Goal: Transaction & Acquisition: Purchase product/service

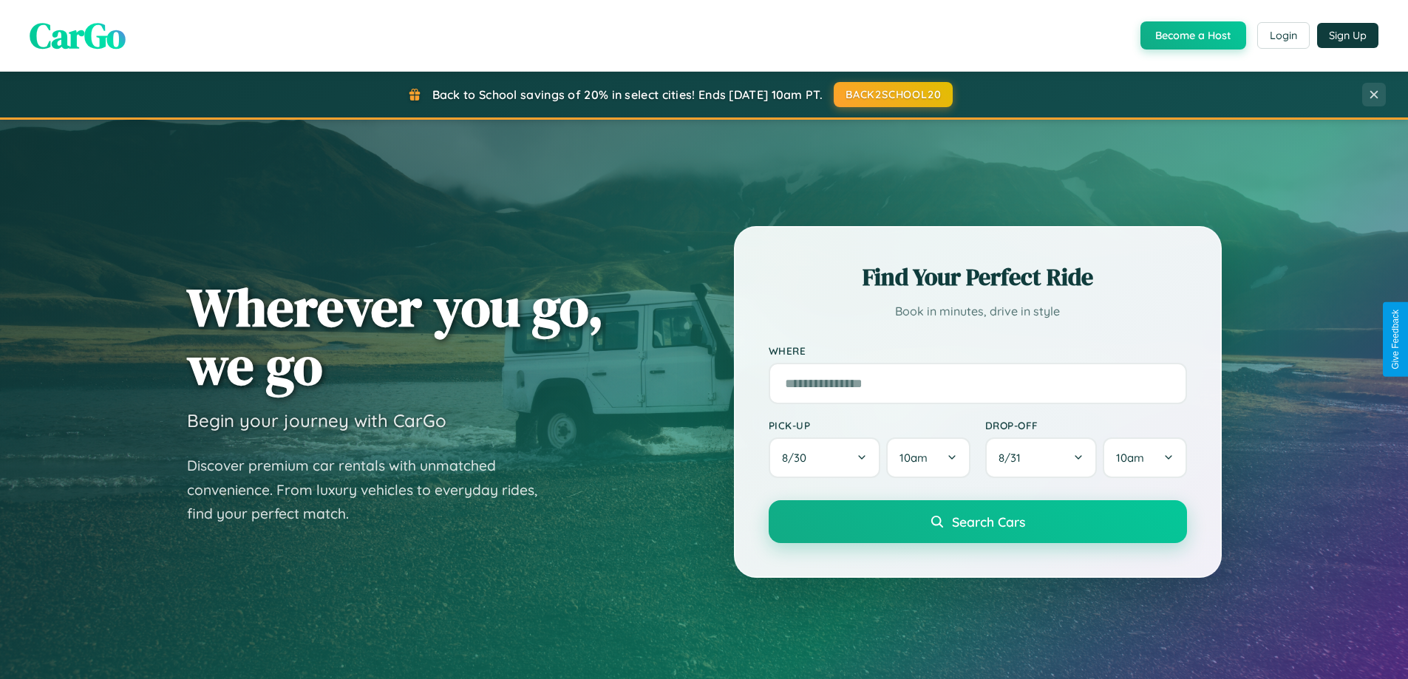
scroll to position [1017, 0]
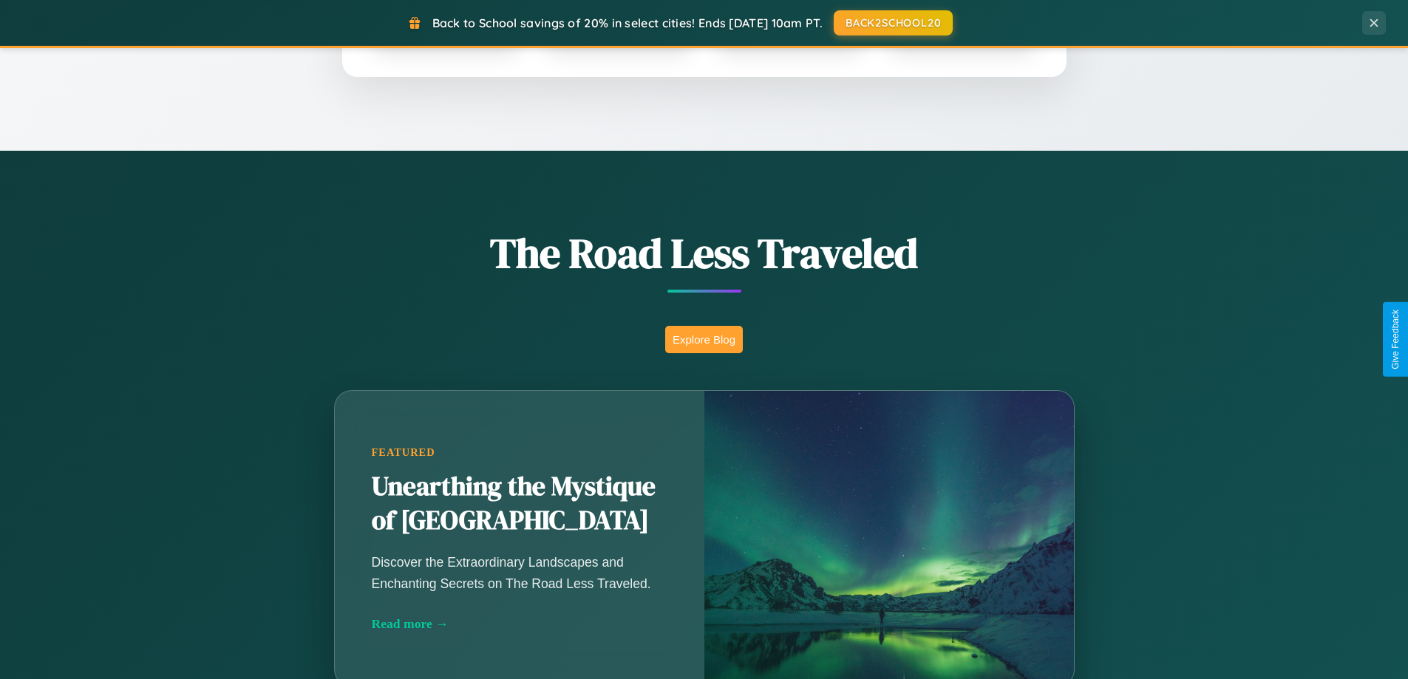
click at [704, 339] on button "Explore Blog" at bounding box center [704, 339] width 78 height 27
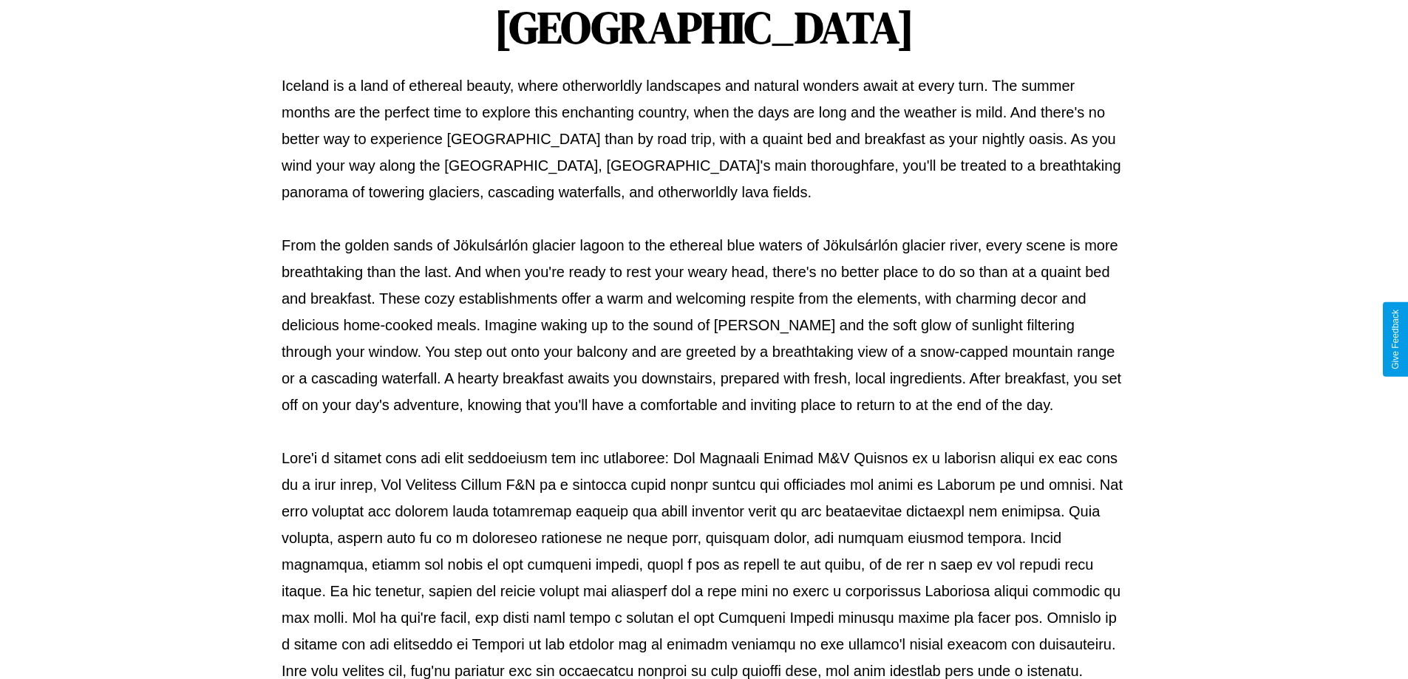
scroll to position [478, 0]
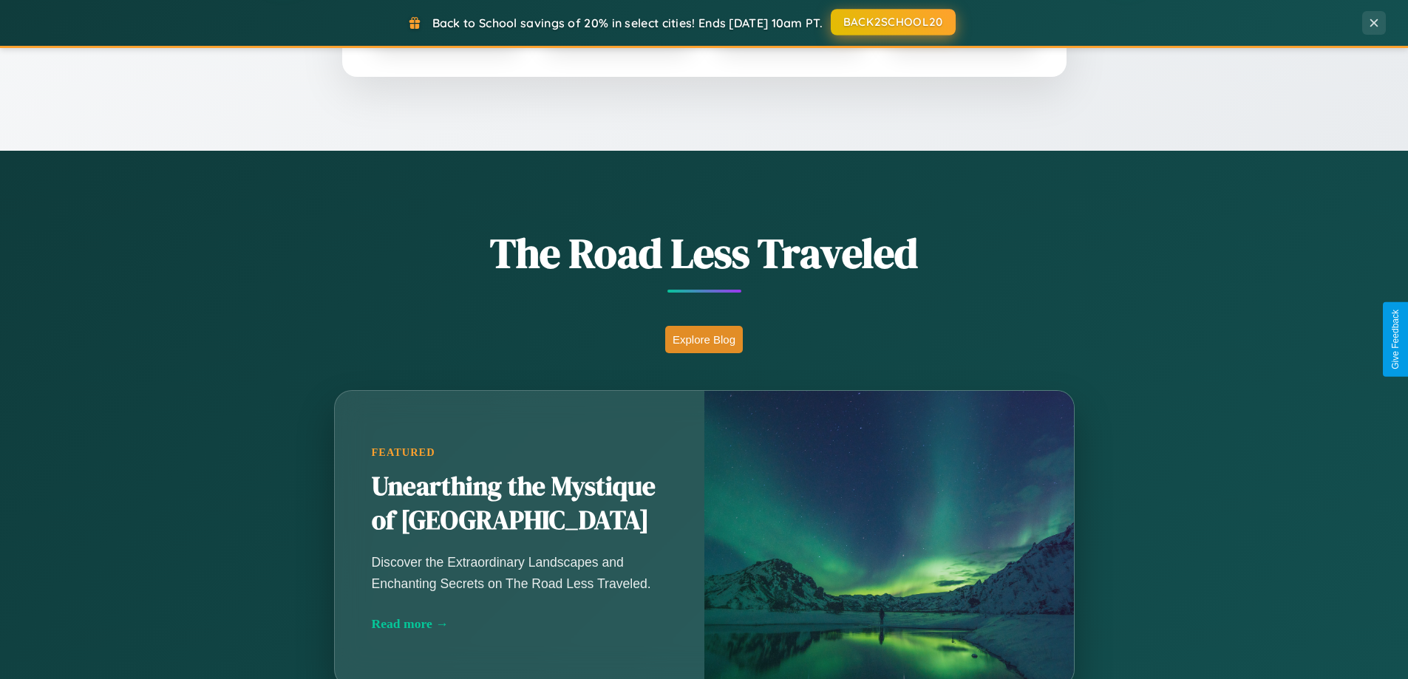
click at [892, 23] on button "BACK2SCHOOL20" at bounding box center [893, 22] width 125 height 27
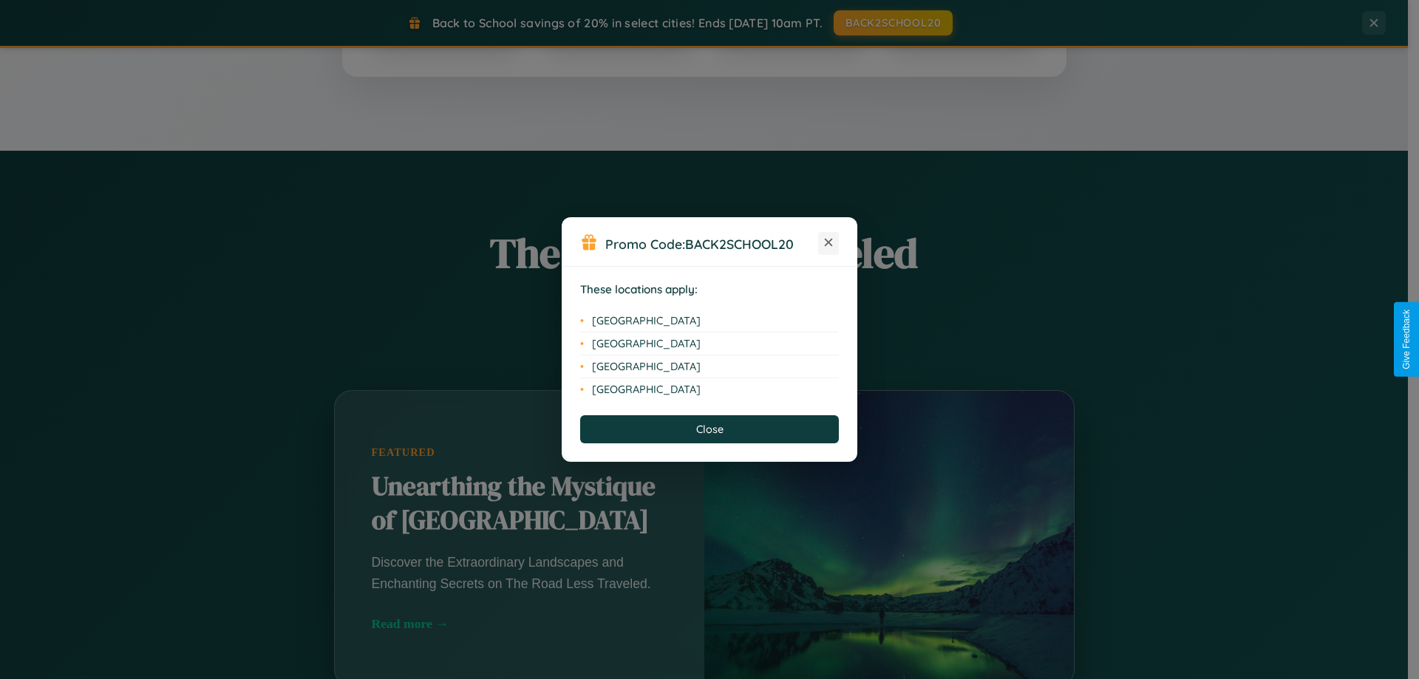
click at [829, 243] on icon at bounding box center [829, 243] width 8 height 8
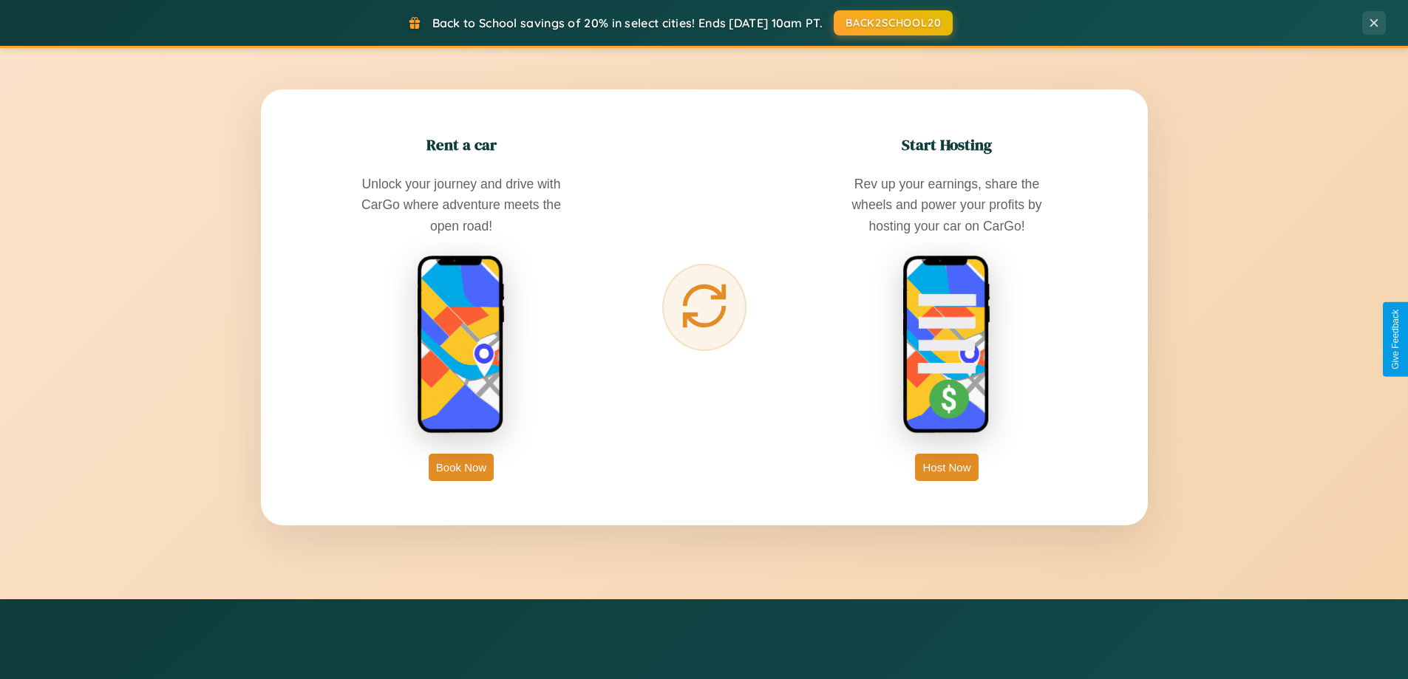
scroll to position [2375, 0]
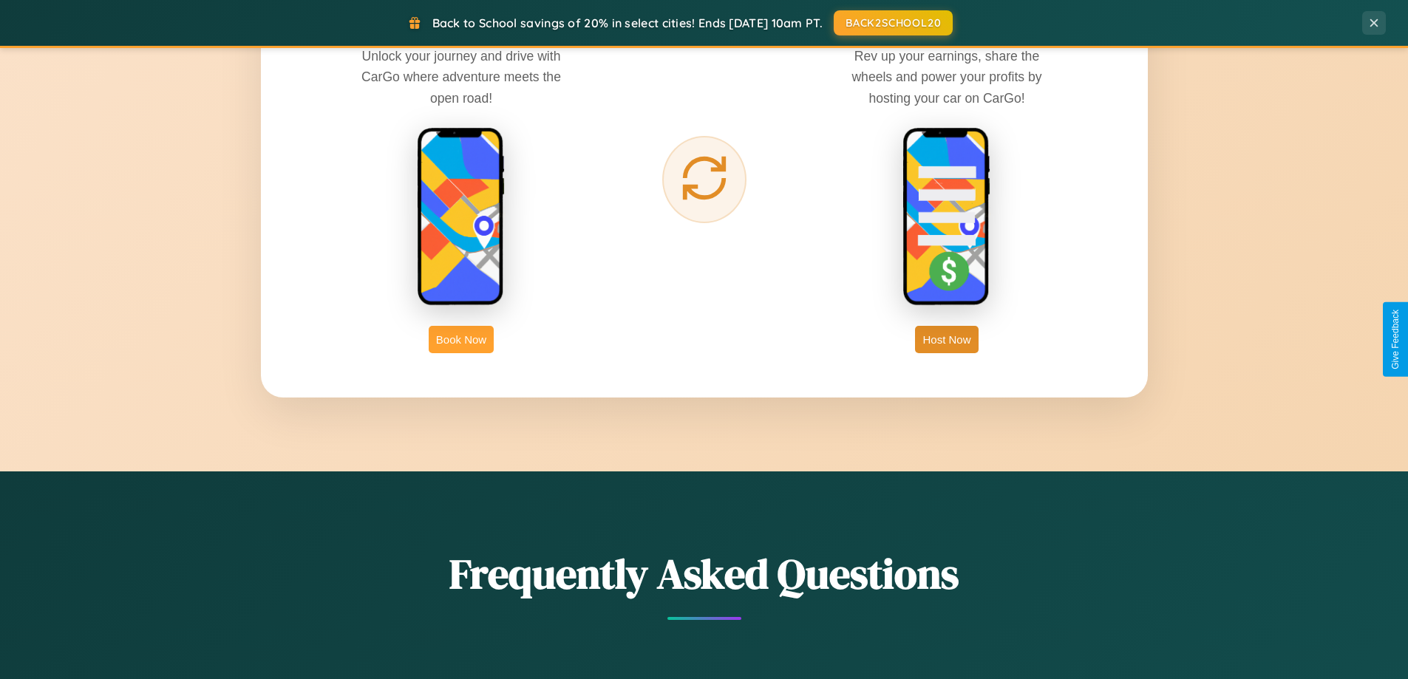
click at [461, 339] on button "Book Now" at bounding box center [461, 339] width 65 height 27
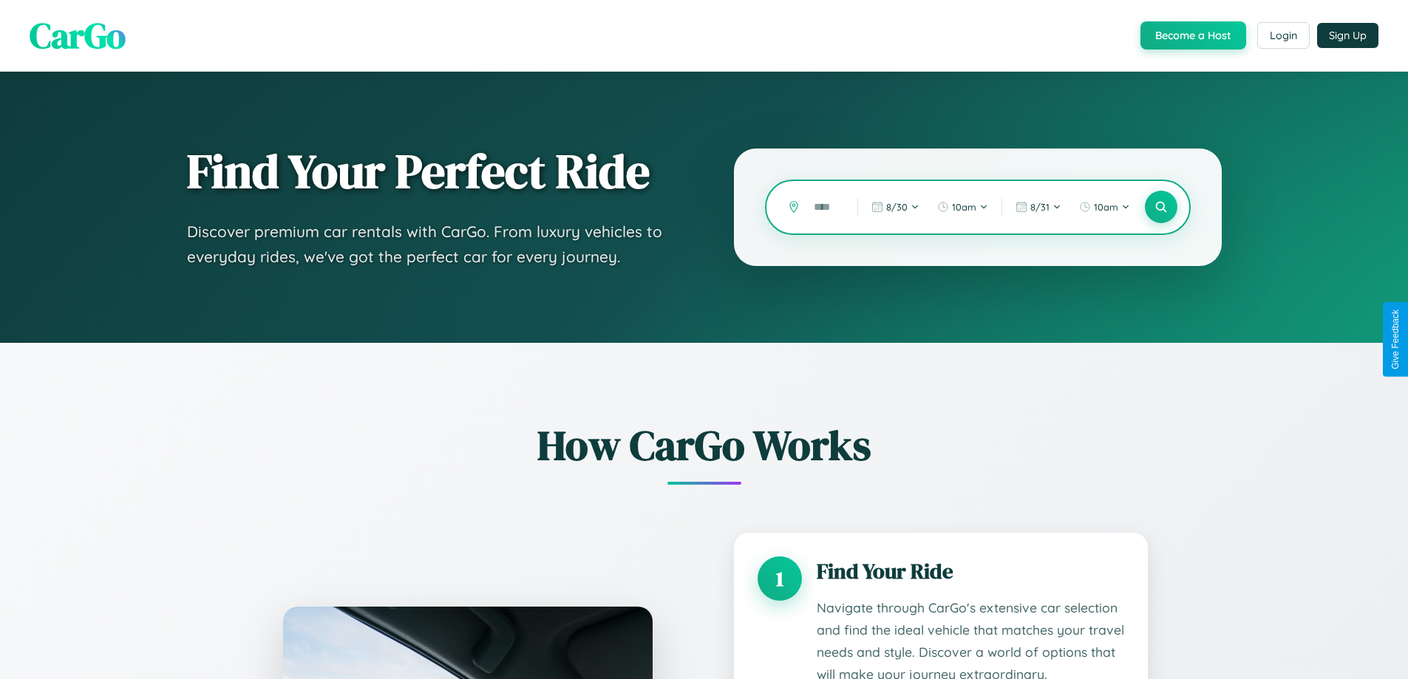
click at [825, 207] on input "text" at bounding box center [825, 207] width 36 height 26
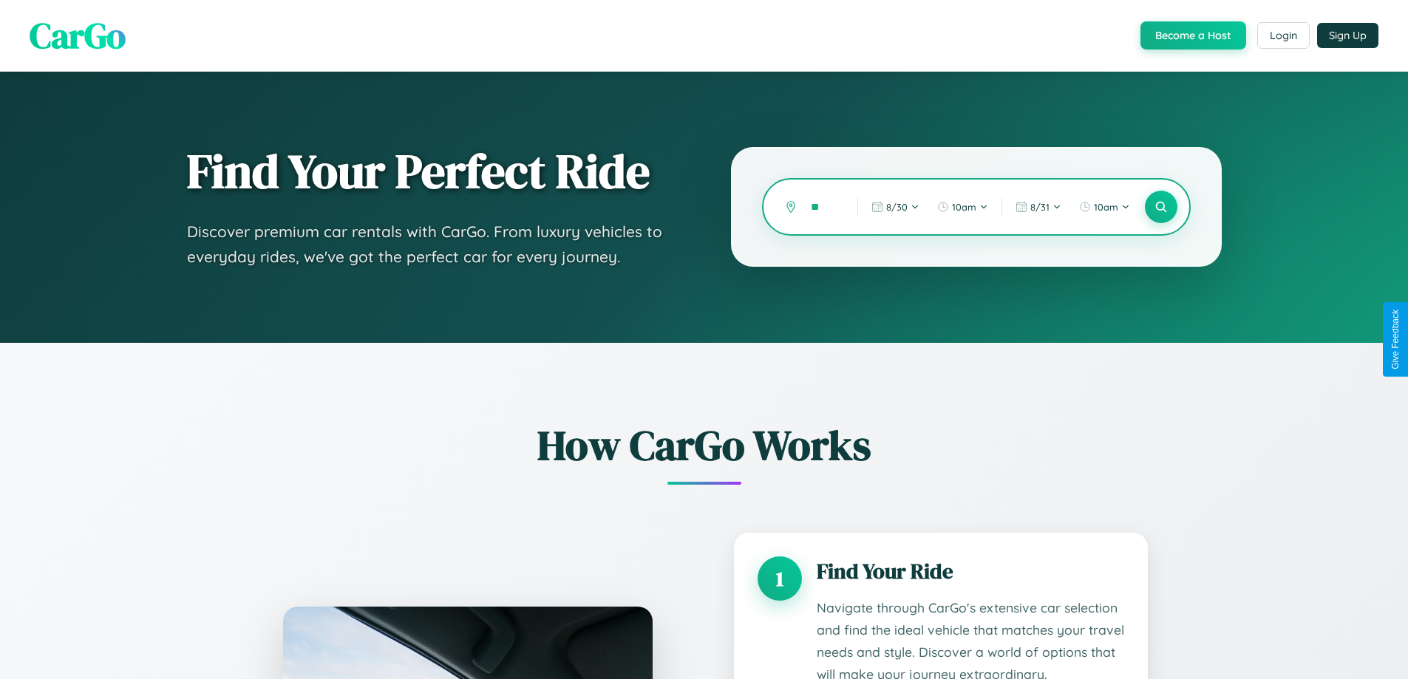
type input "*"
type input "******"
click at [1161, 207] on icon at bounding box center [1161, 207] width 14 height 14
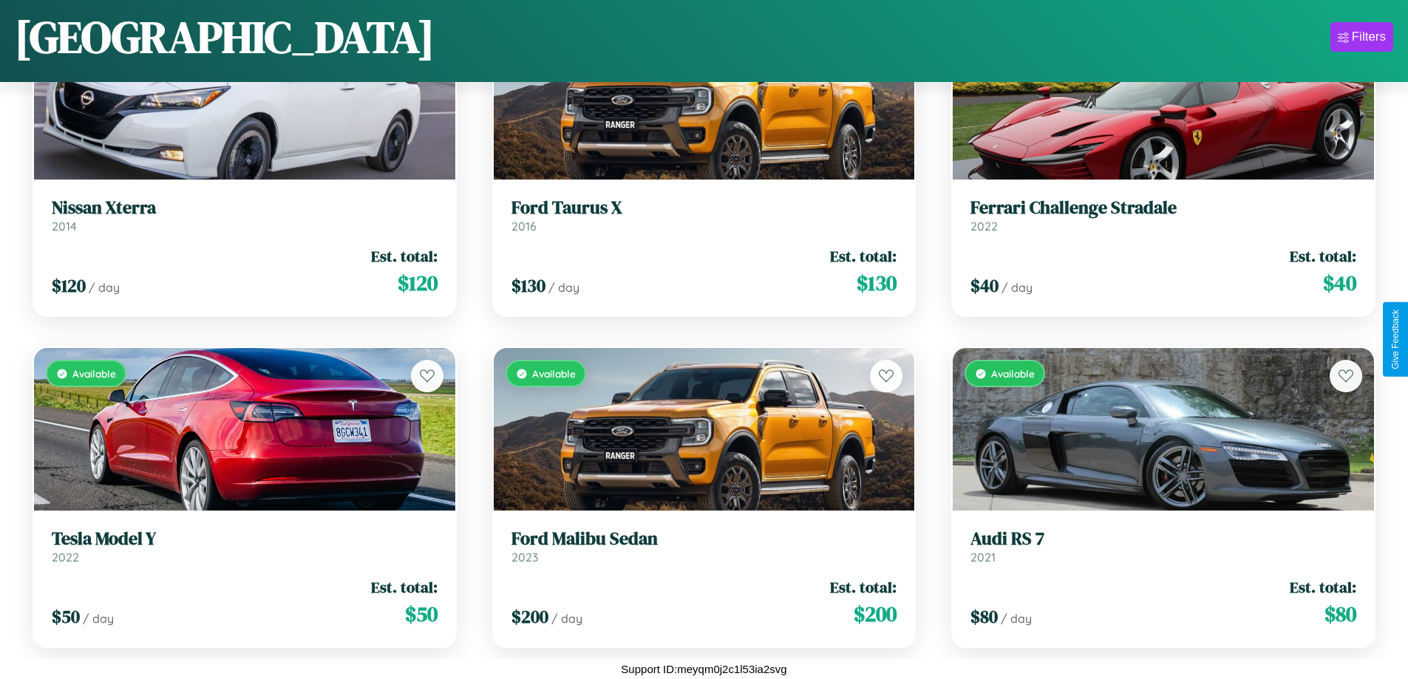
scroll to position [8153, 0]
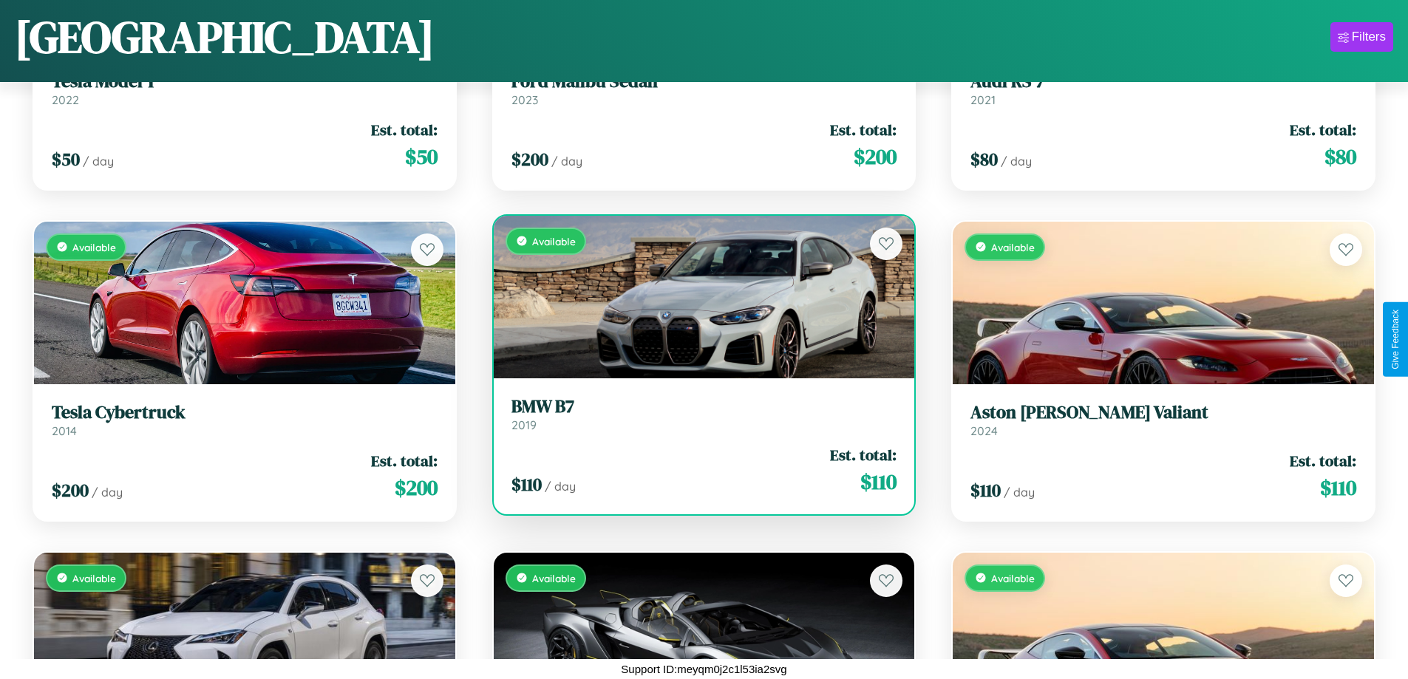
click at [698, 420] on link "BMW B7 2019" at bounding box center [705, 414] width 386 height 36
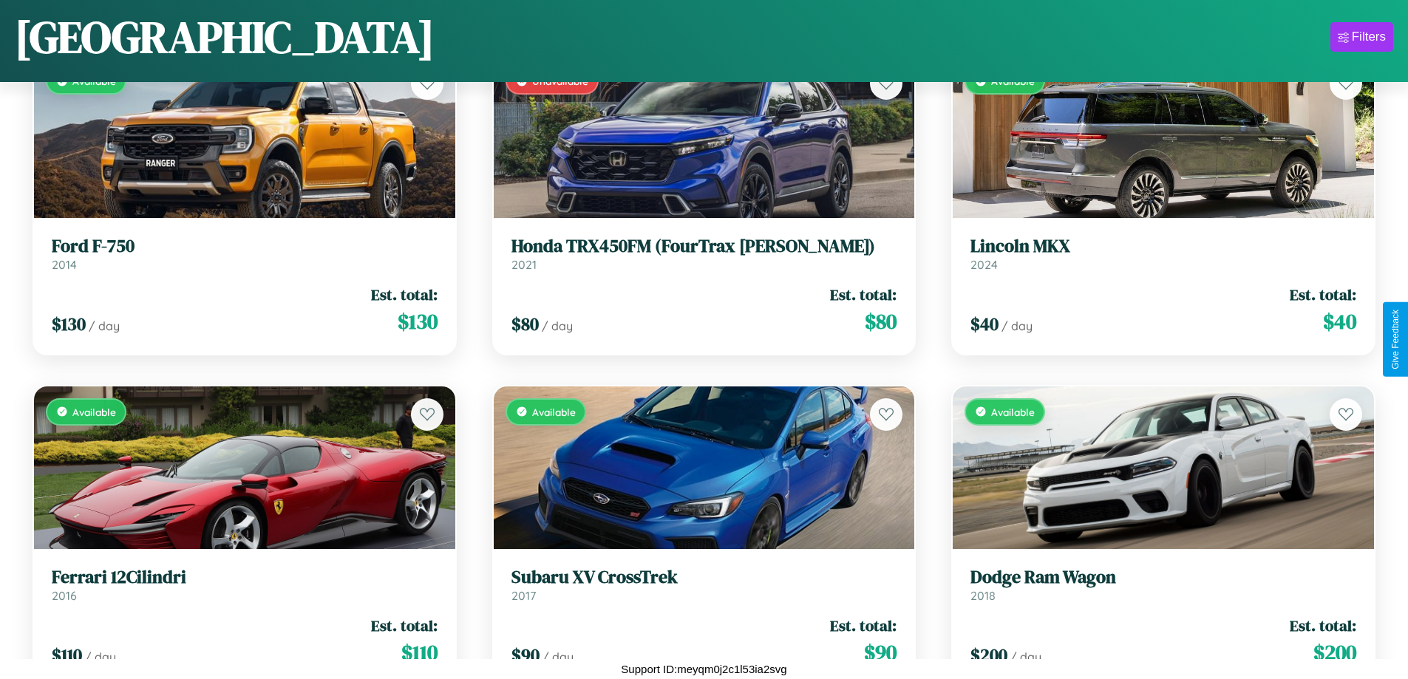
scroll to position [1201, 0]
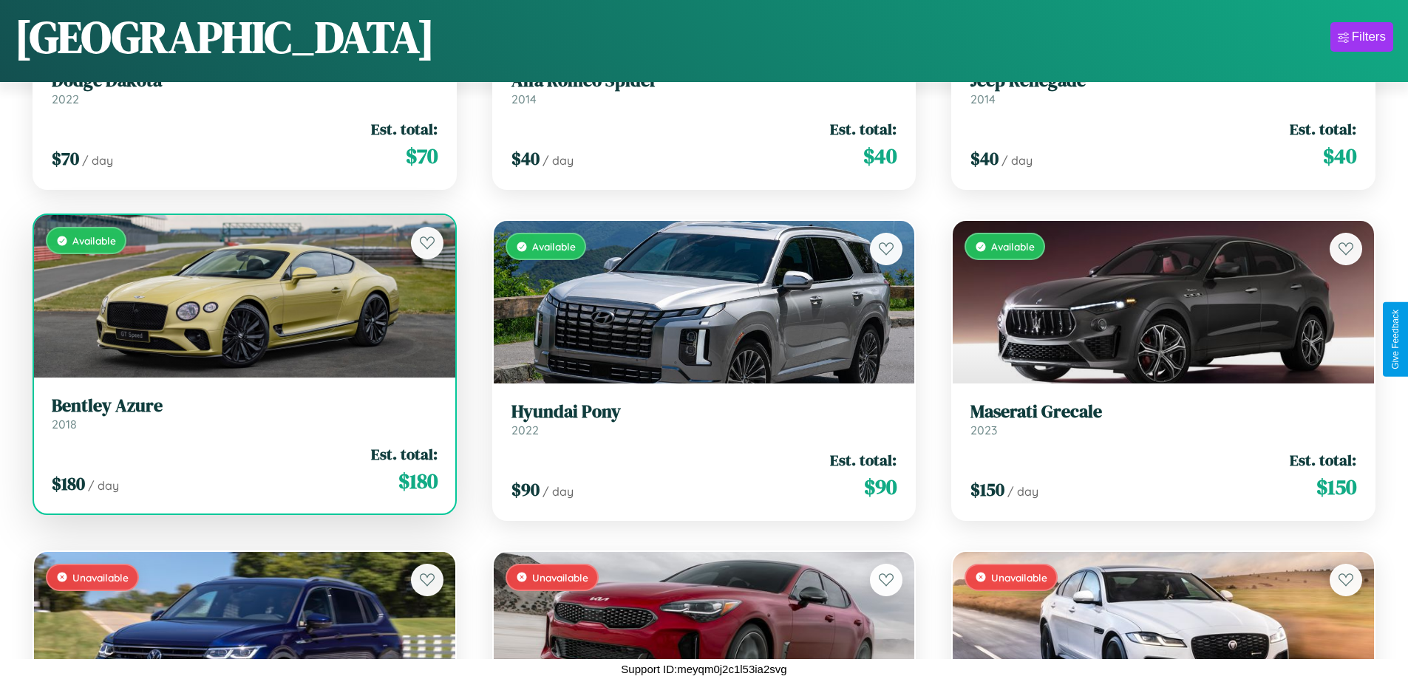
click at [242, 416] on link "Bentley Azure 2018" at bounding box center [245, 414] width 386 height 36
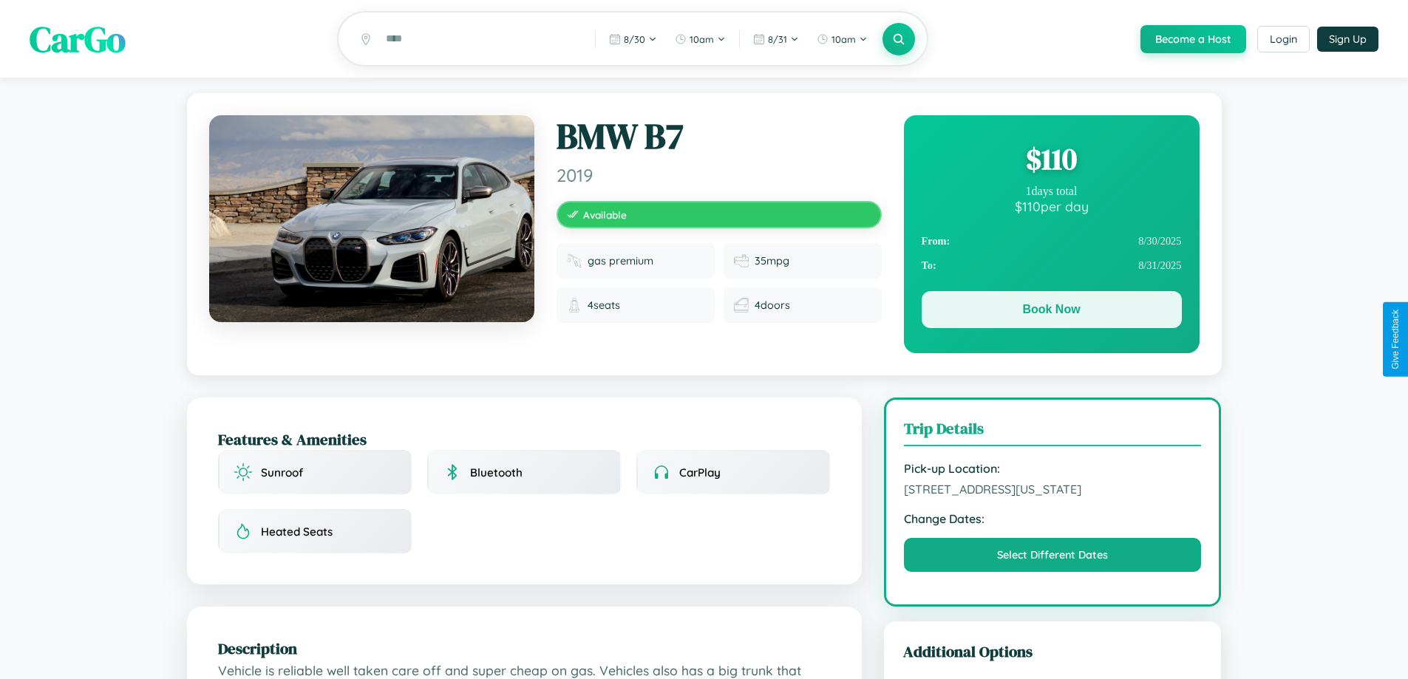
click at [1051, 313] on button "Book Now" at bounding box center [1052, 309] width 260 height 37
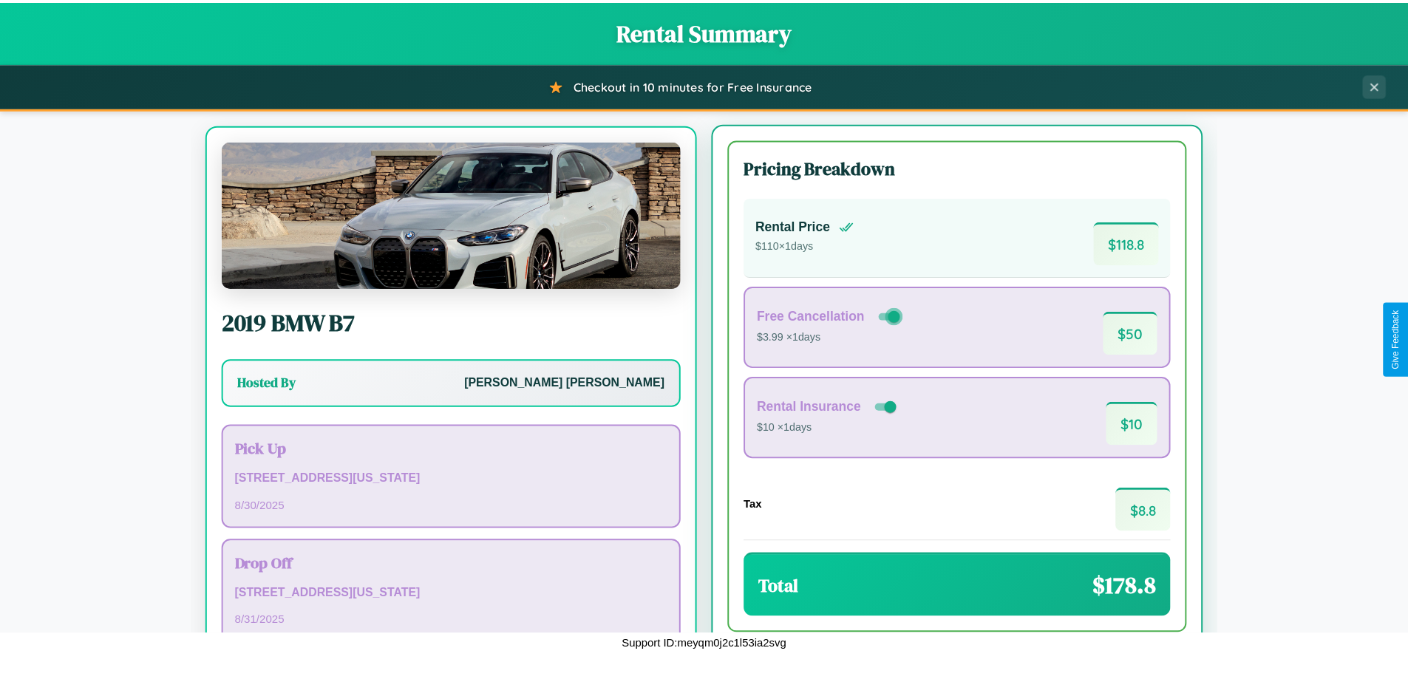
scroll to position [69, 0]
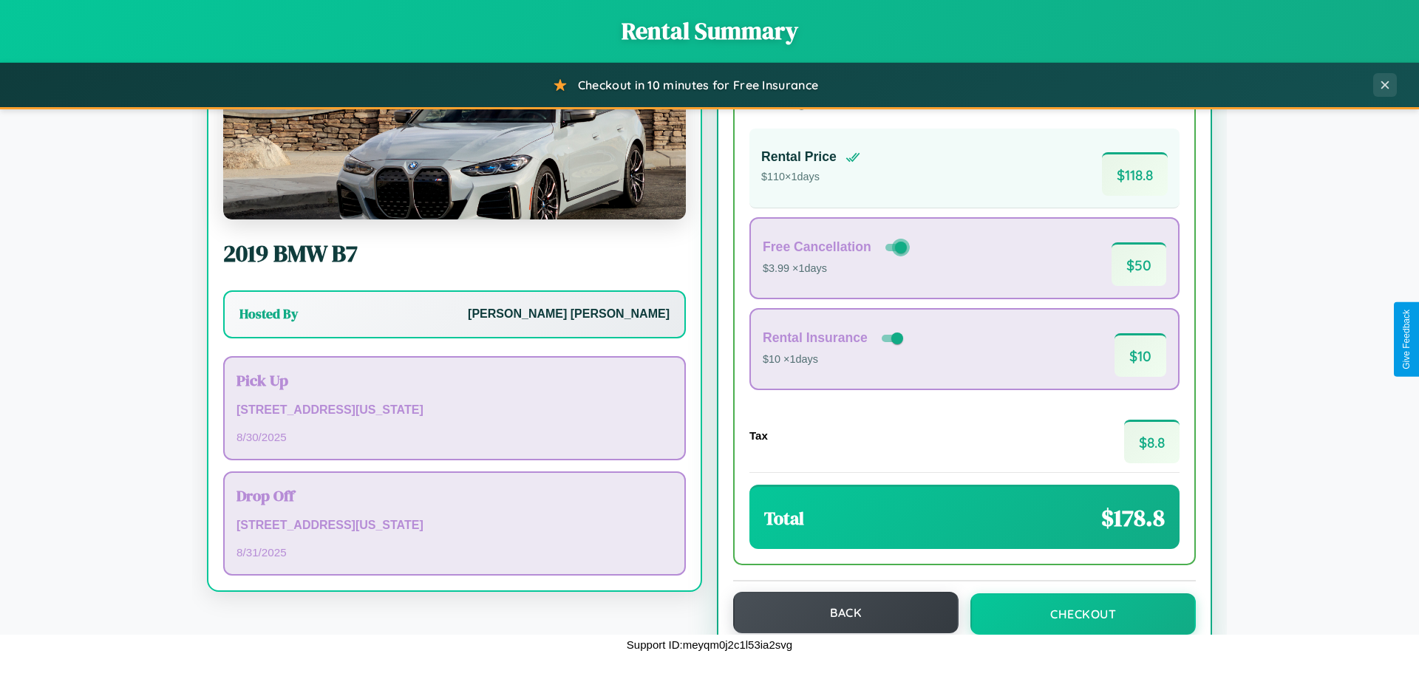
click at [839, 614] on button "Back" at bounding box center [845, 612] width 225 height 41
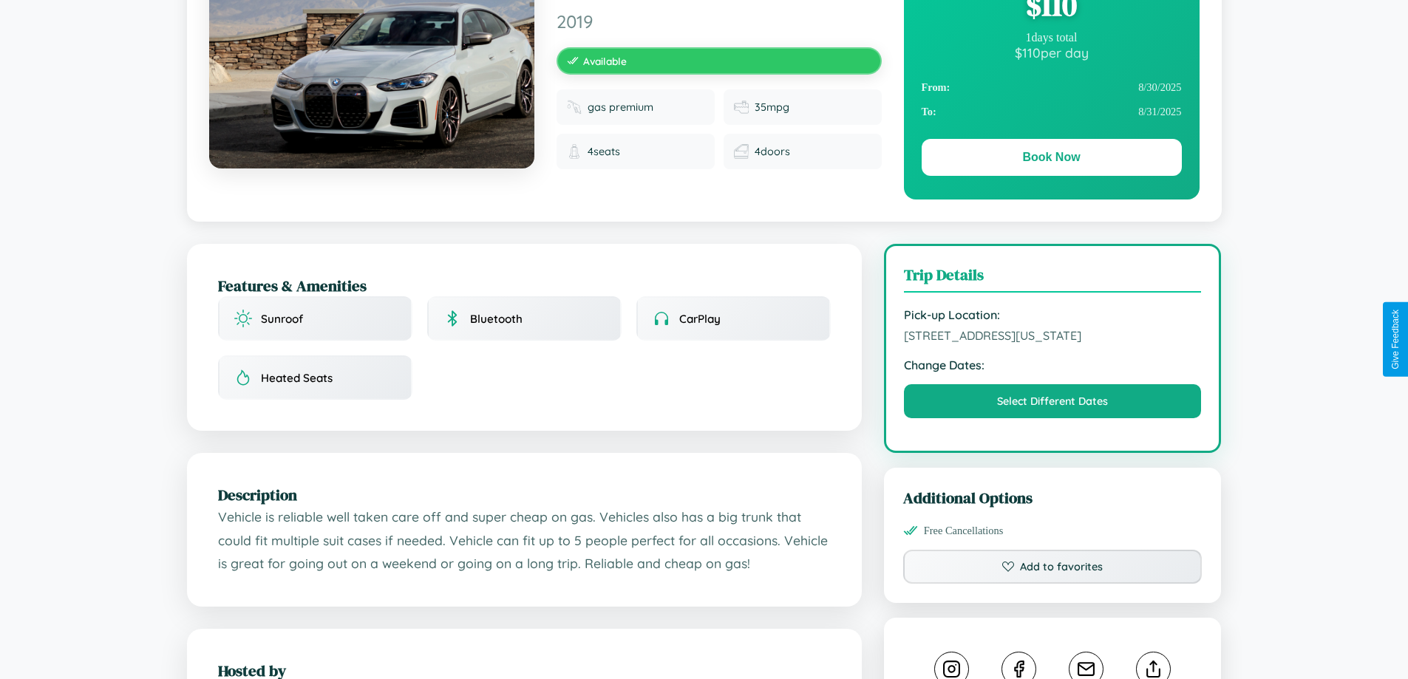
scroll to position [501, 0]
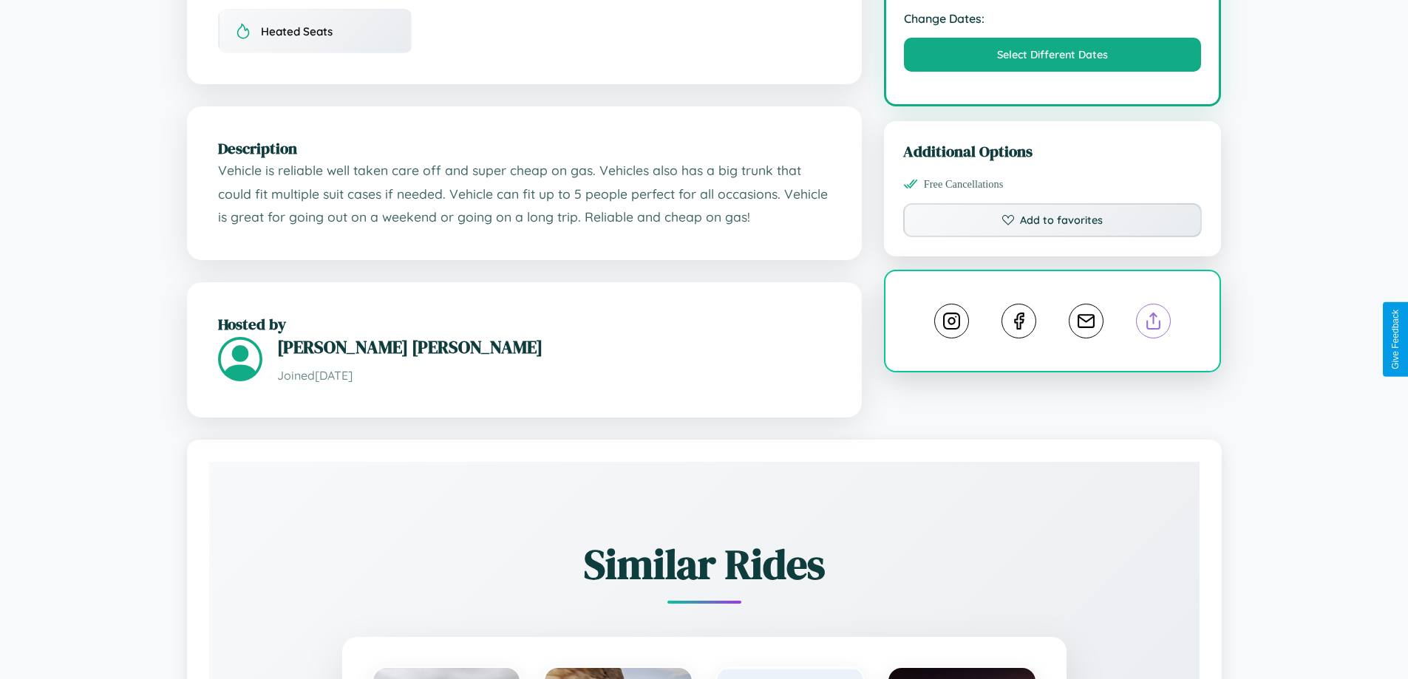
click at [1154, 324] on line at bounding box center [1154, 318] width 0 height 10
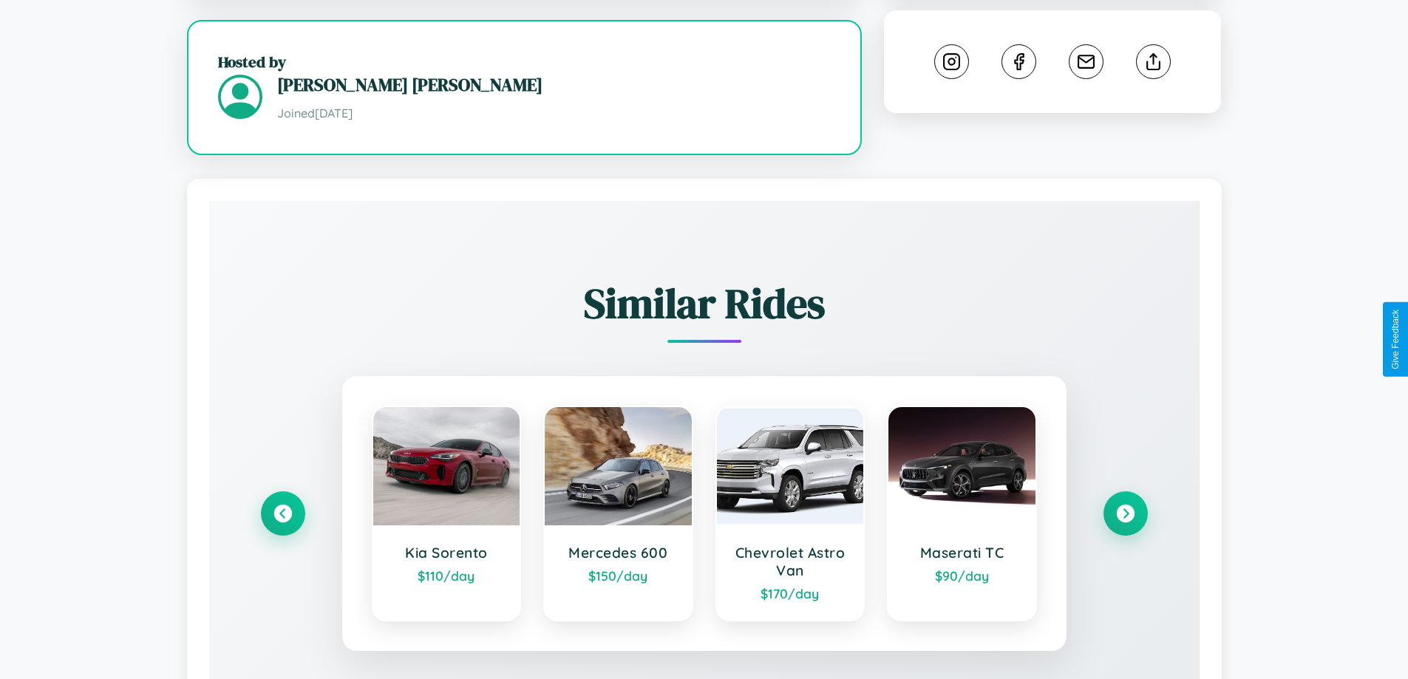
scroll to position [866, 0]
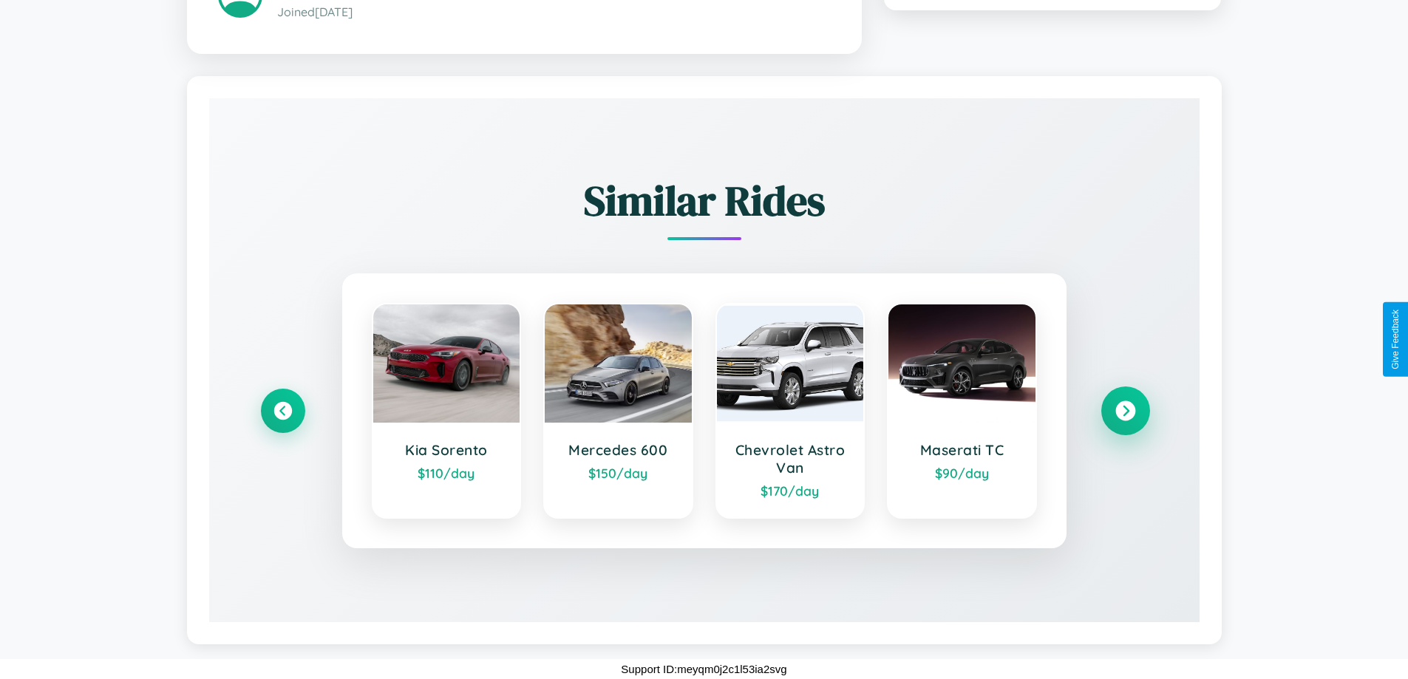
click at [1125, 410] on icon at bounding box center [1126, 411] width 20 height 20
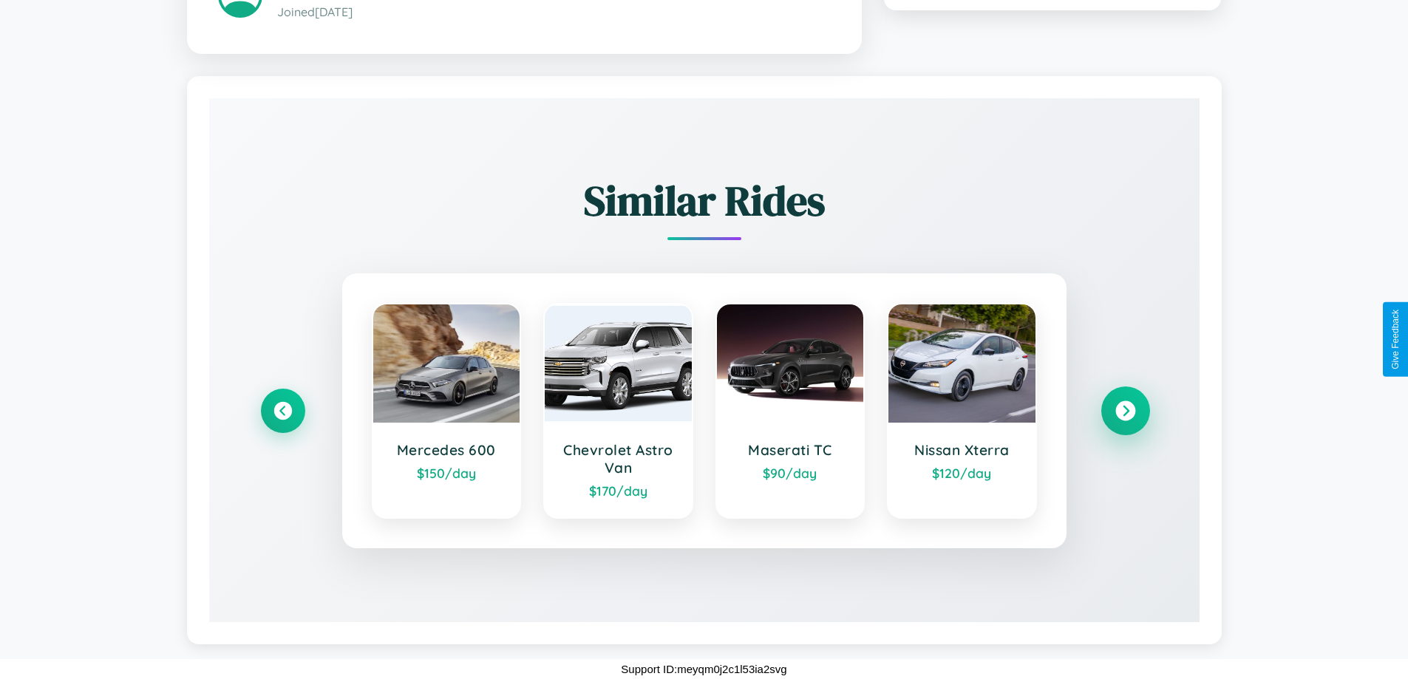
click at [1125, 410] on icon at bounding box center [1126, 411] width 20 height 20
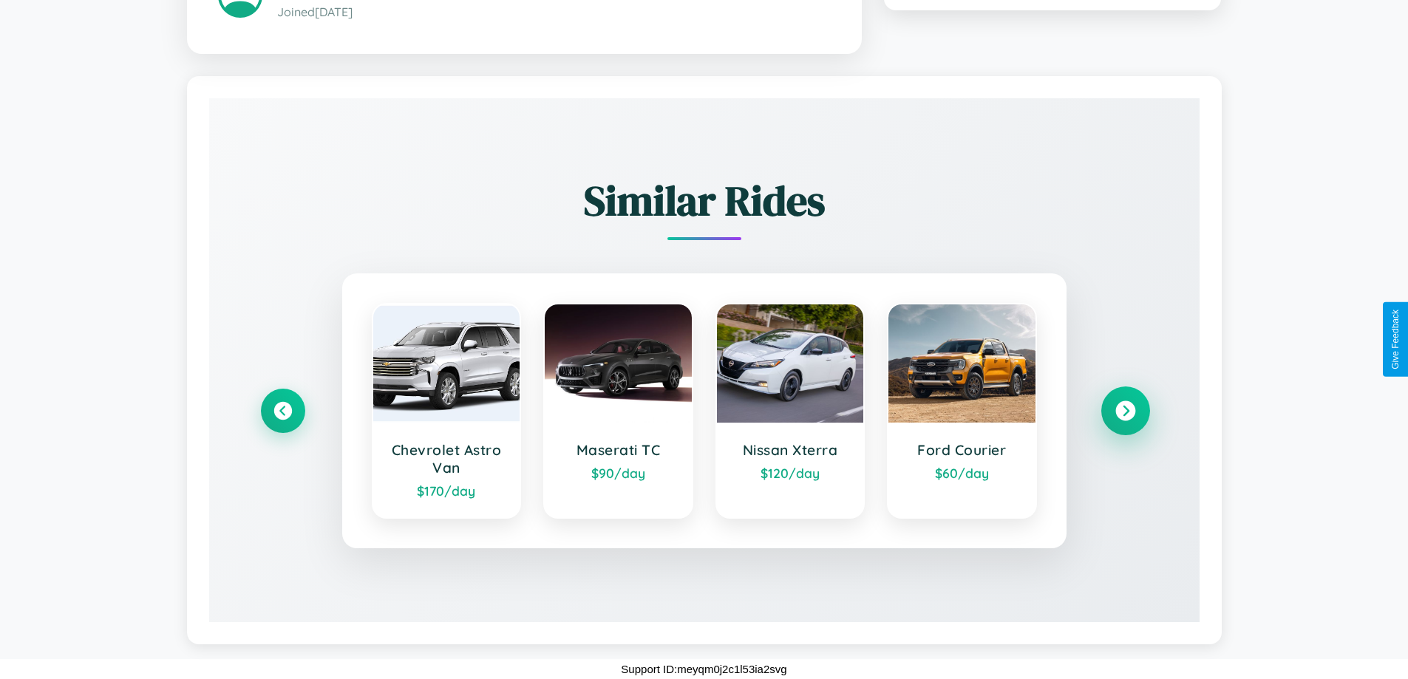
click at [1125, 410] on icon at bounding box center [1126, 411] width 20 height 20
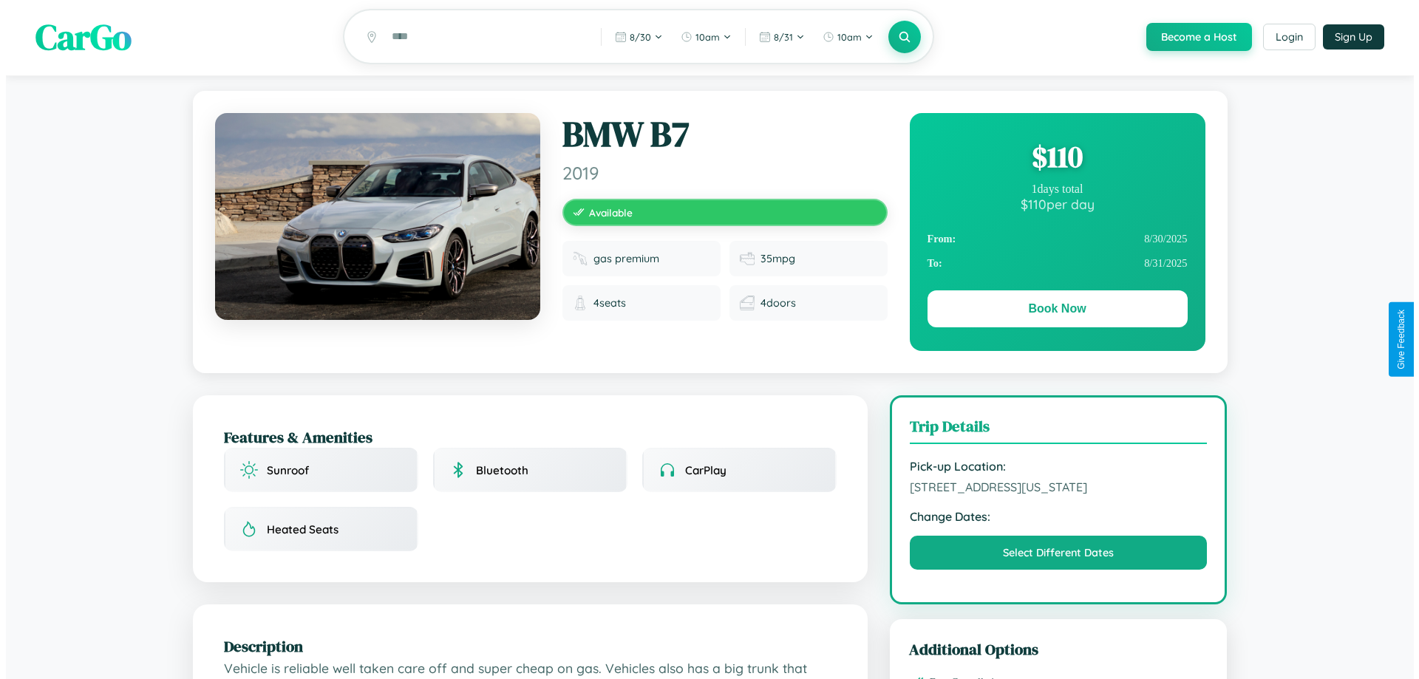
scroll to position [0, 0]
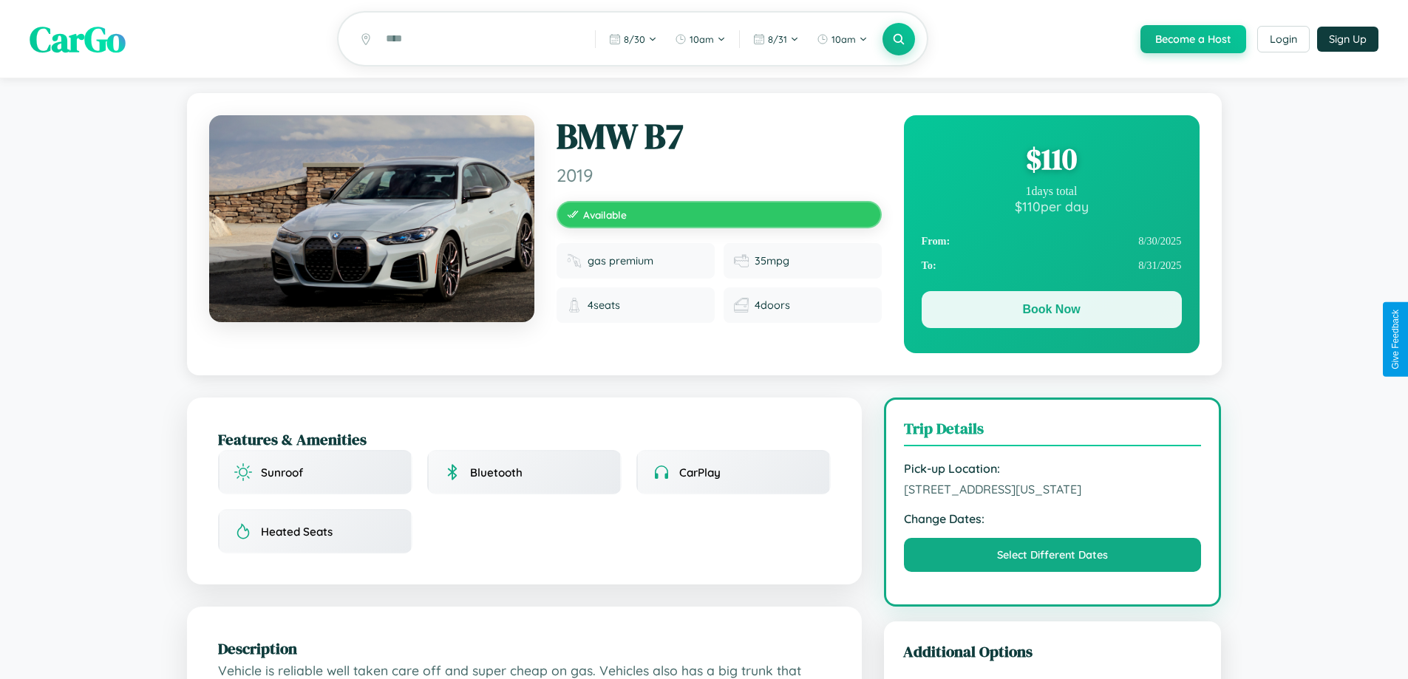
click at [1051, 312] on button "Book Now" at bounding box center [1052, 309] width 260 height 37
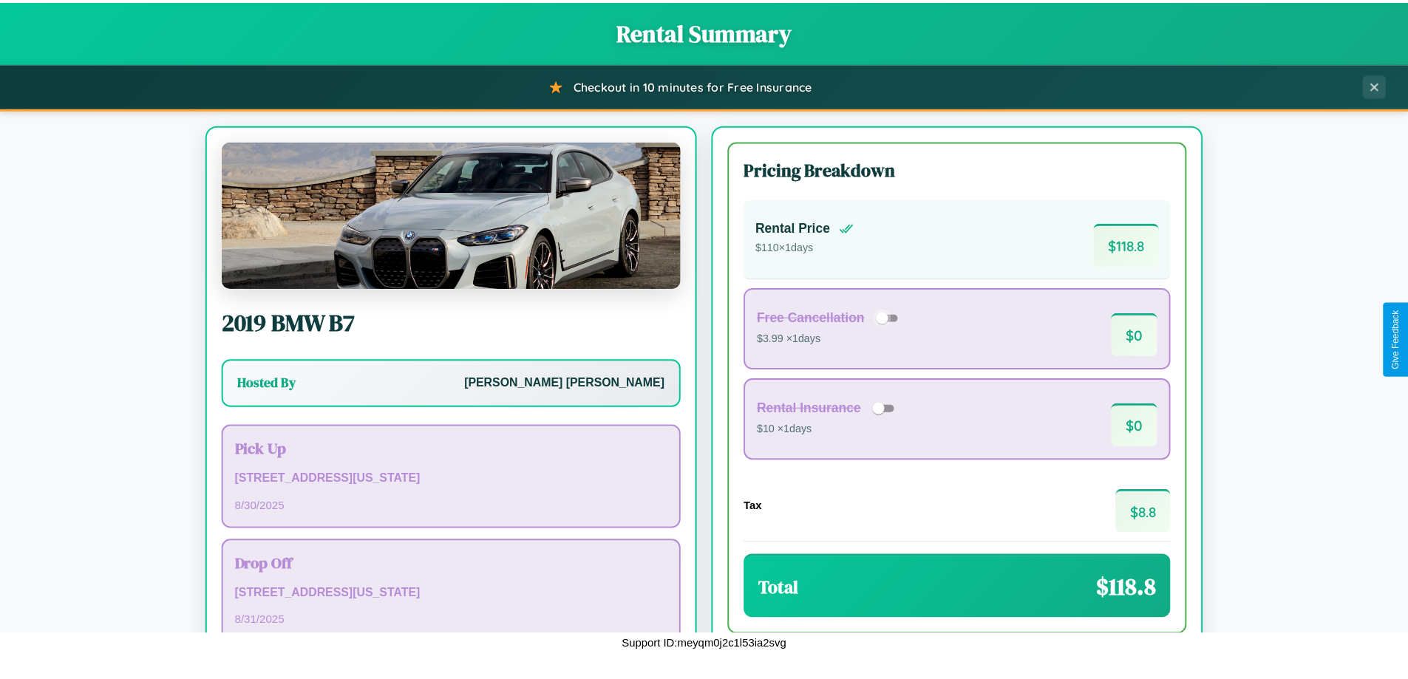
scroll to position [101, 0]
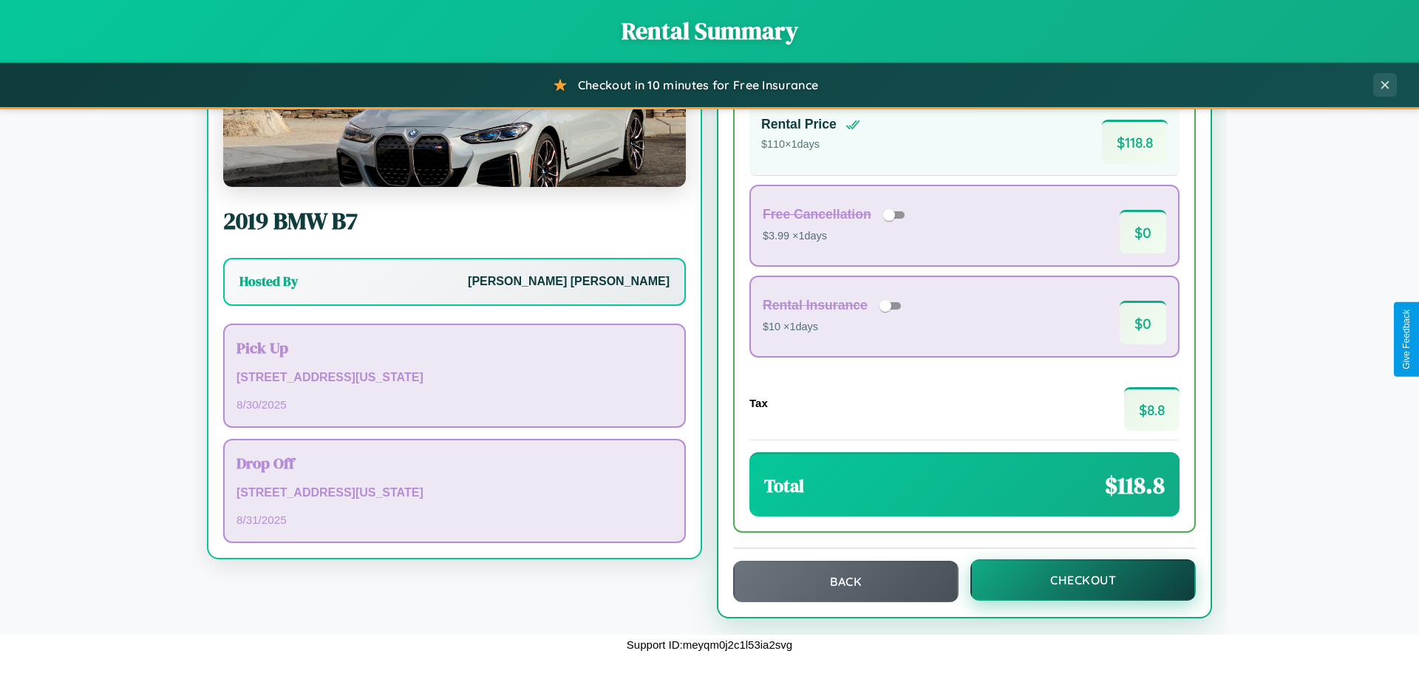
click at [1073, 580] on button "Checkout" at bounding box center [1083, 580] width 225 height 41
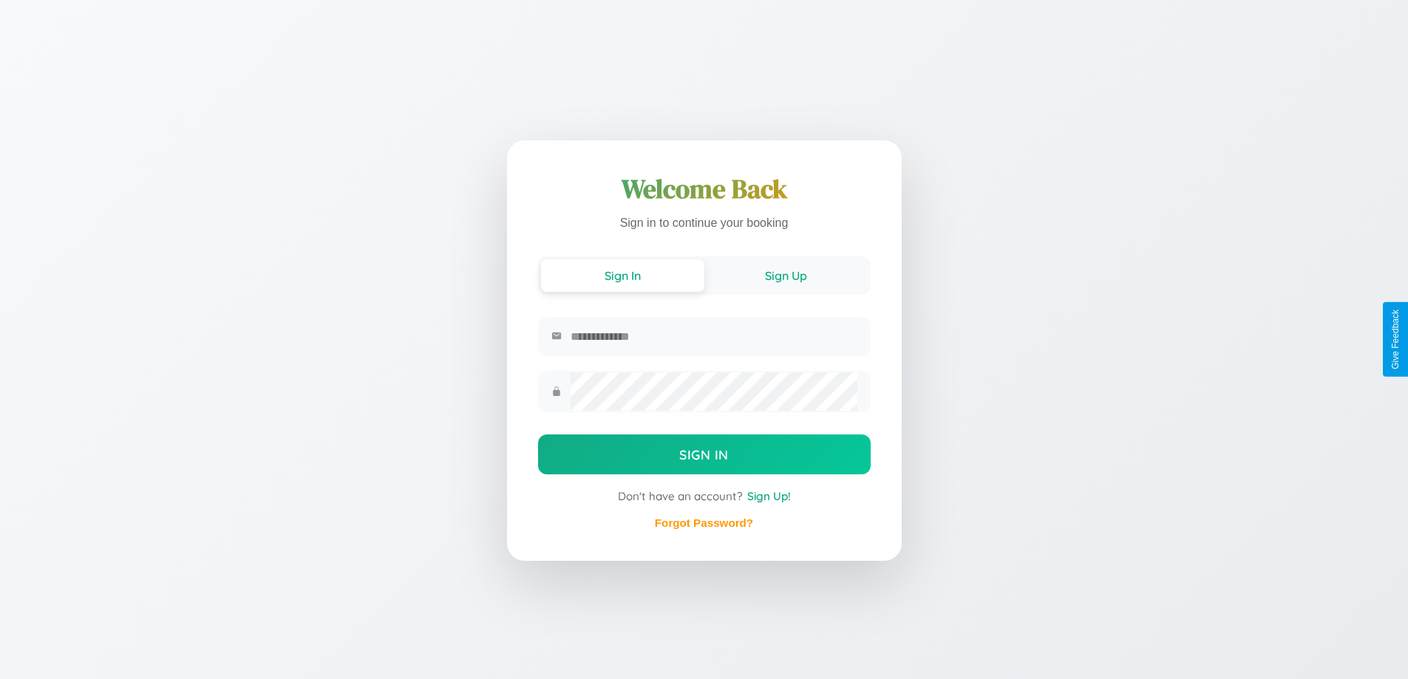
click at [786, 274] on button "Sign Up" at bounding box center [786, 275] width 163 height 33
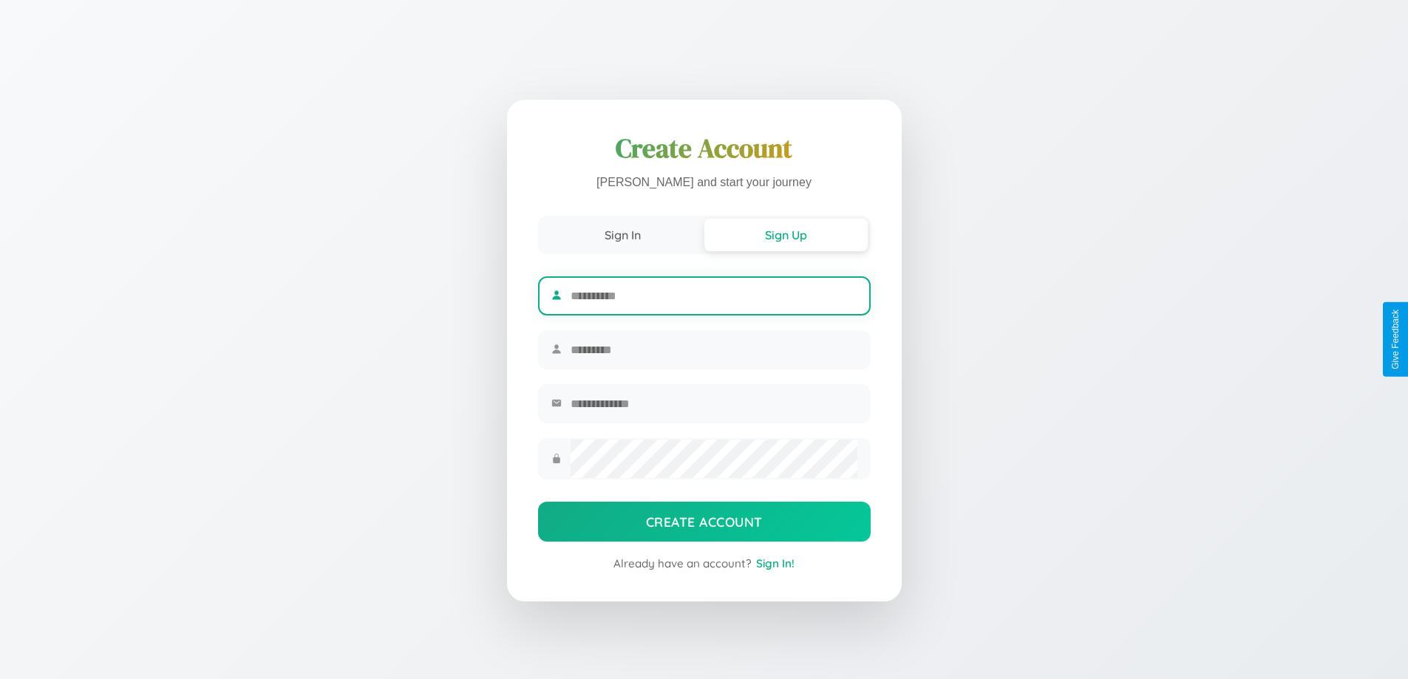
click at [713, 293] on input "text" at bounding box center [714, 296] width 286 height 36
type input "******"
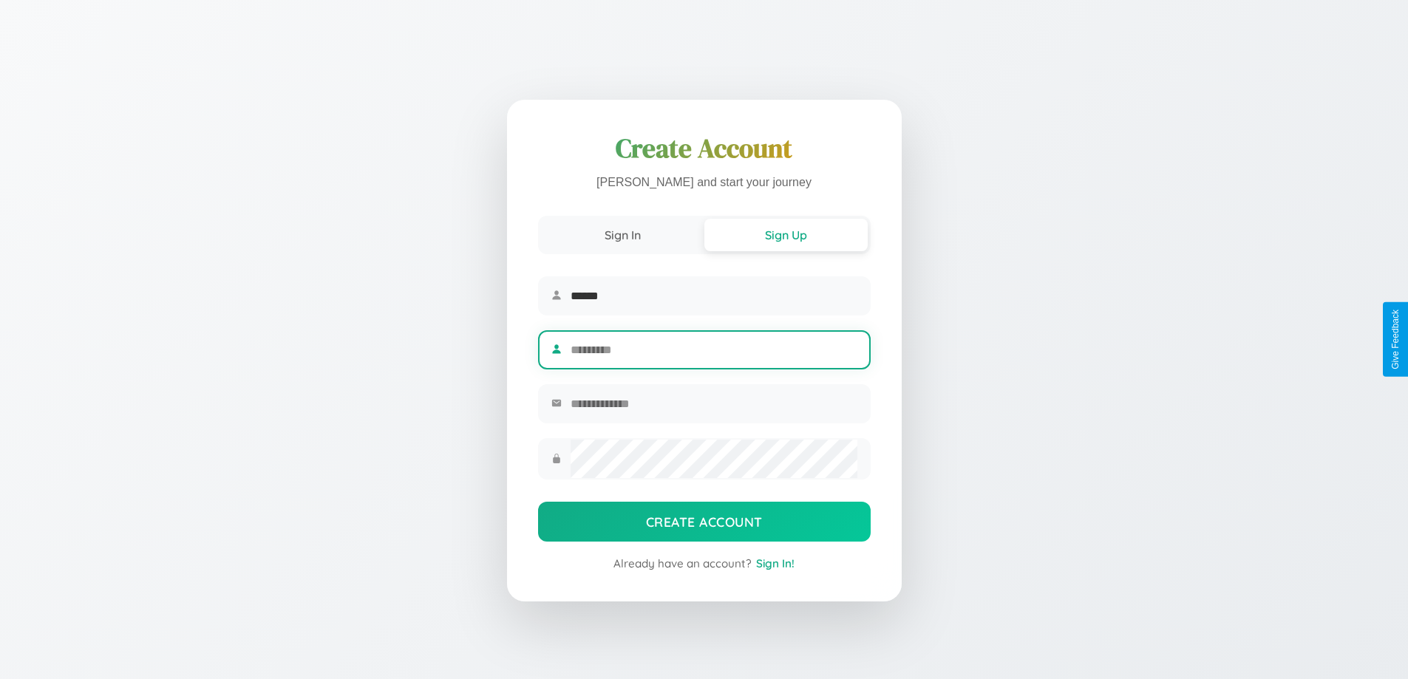
click at [713, 350] on input "text" at bounding box center [714, 350] width 286 height 36
type input "*******"
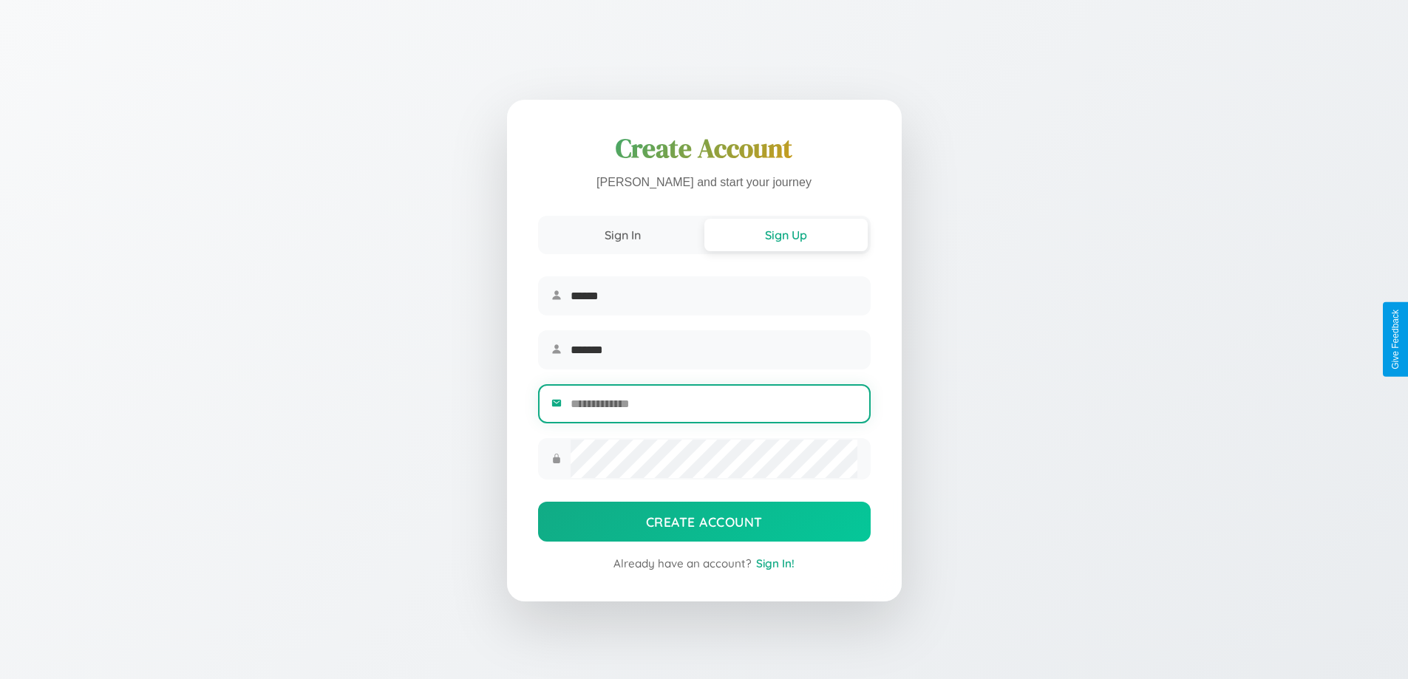
click at [713, 406] on input "email" at bounding box center [714, 404] width 286 height 36
type input "**********"
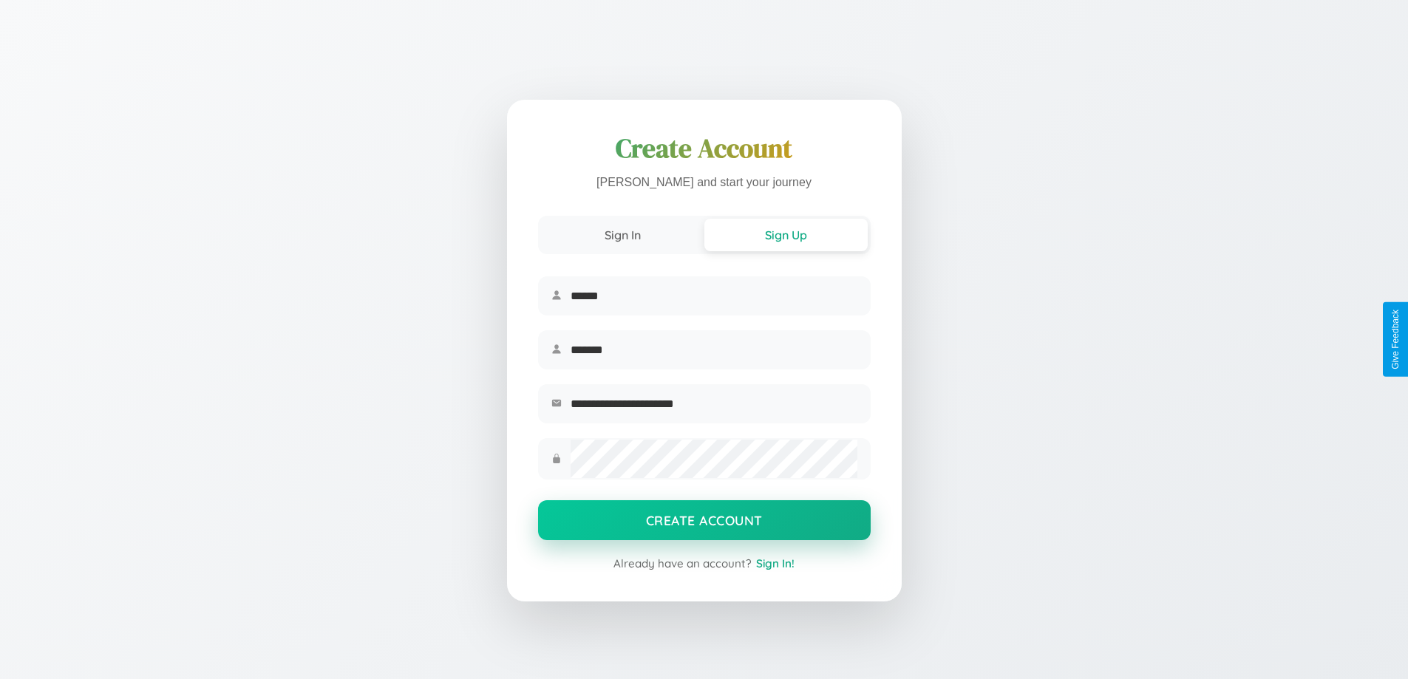
click at [704, 525] on button "Create Account" at bounding box center [704, 521] width 333 height 40
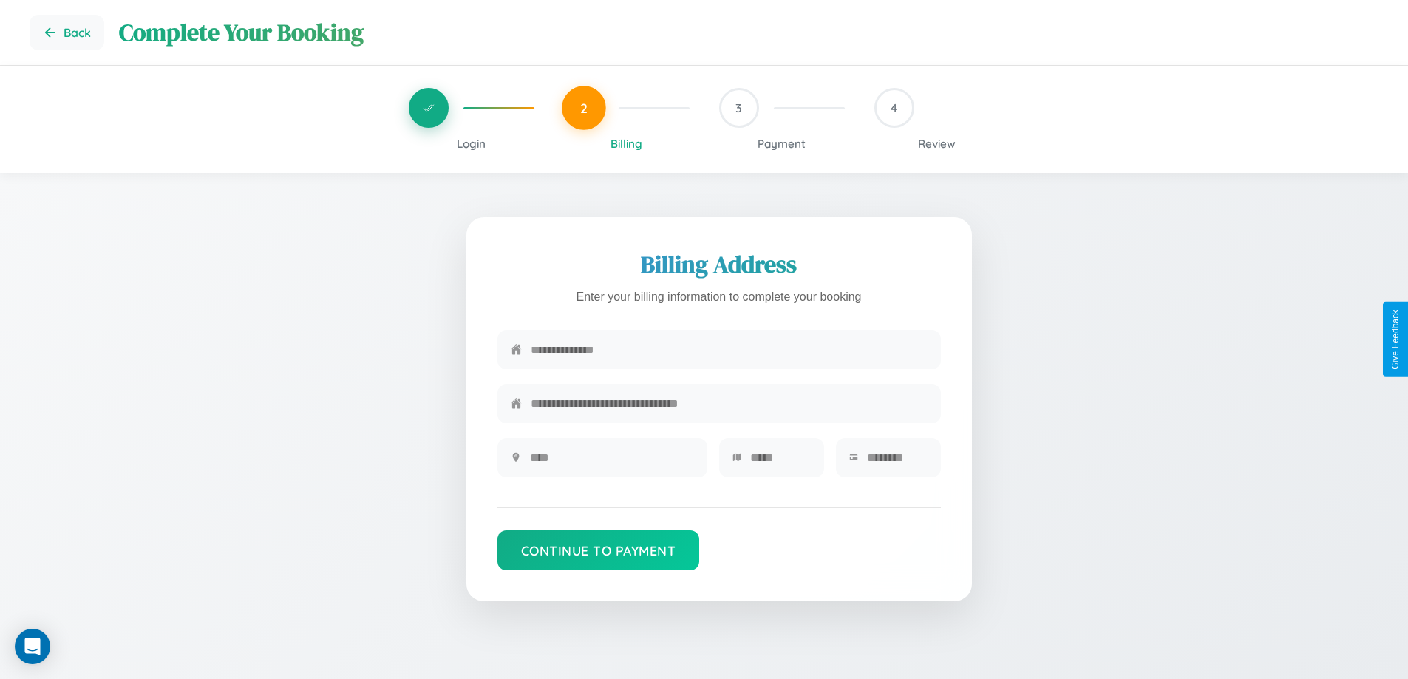
click at [471, 143] on span "Login" at bounding box center [471, 144] width 29 height 14
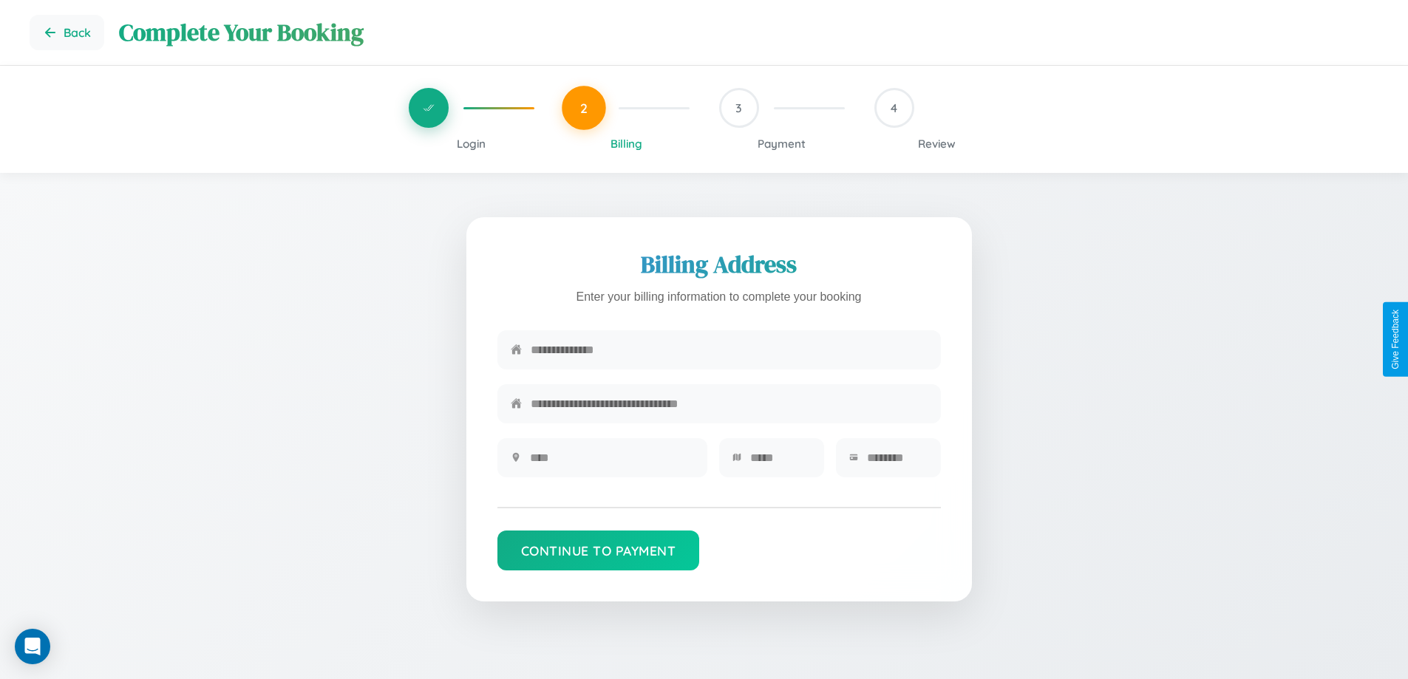
click at [471, 143] on span "Login" at bounding box center [471, 144] width 29 height 14
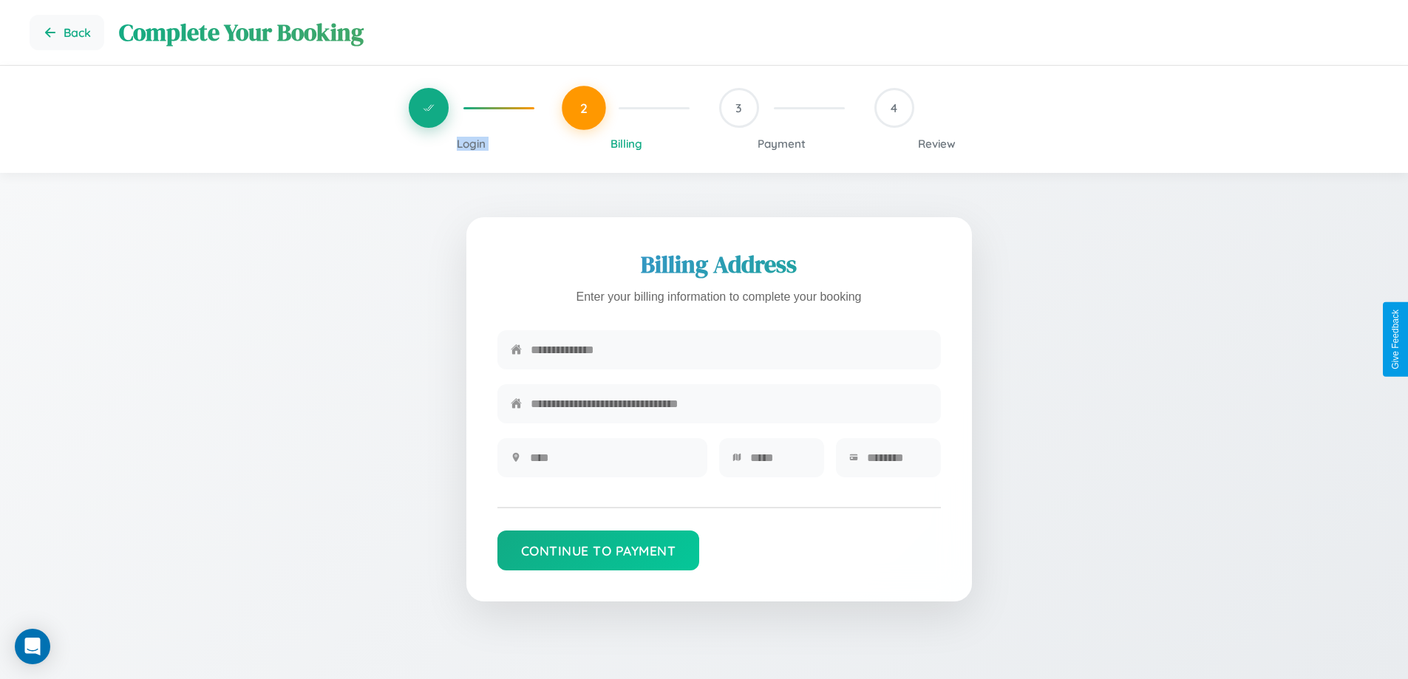
click at [471, 143] on span "Login" at bounding box center [471, 144] width 29 height 14
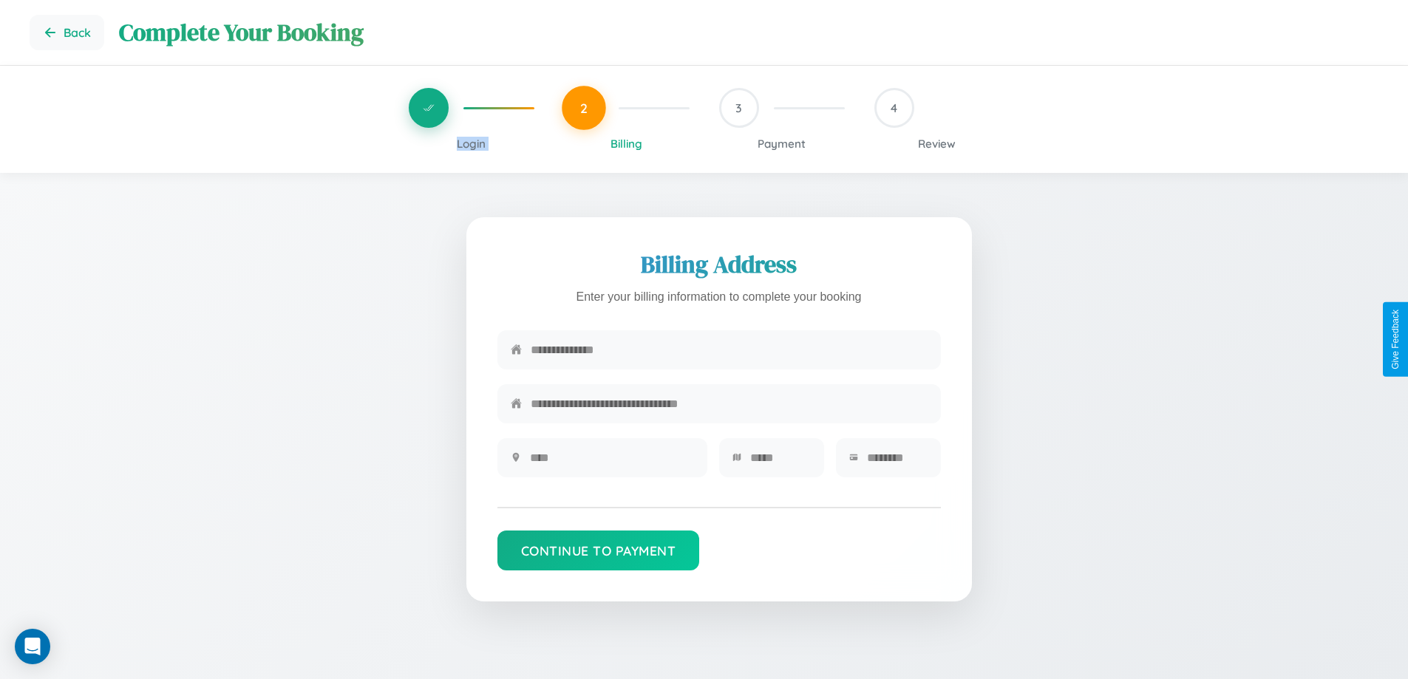
click at [471, 143] on span "Login" at bounding box center [471, 144] width 29 height 14
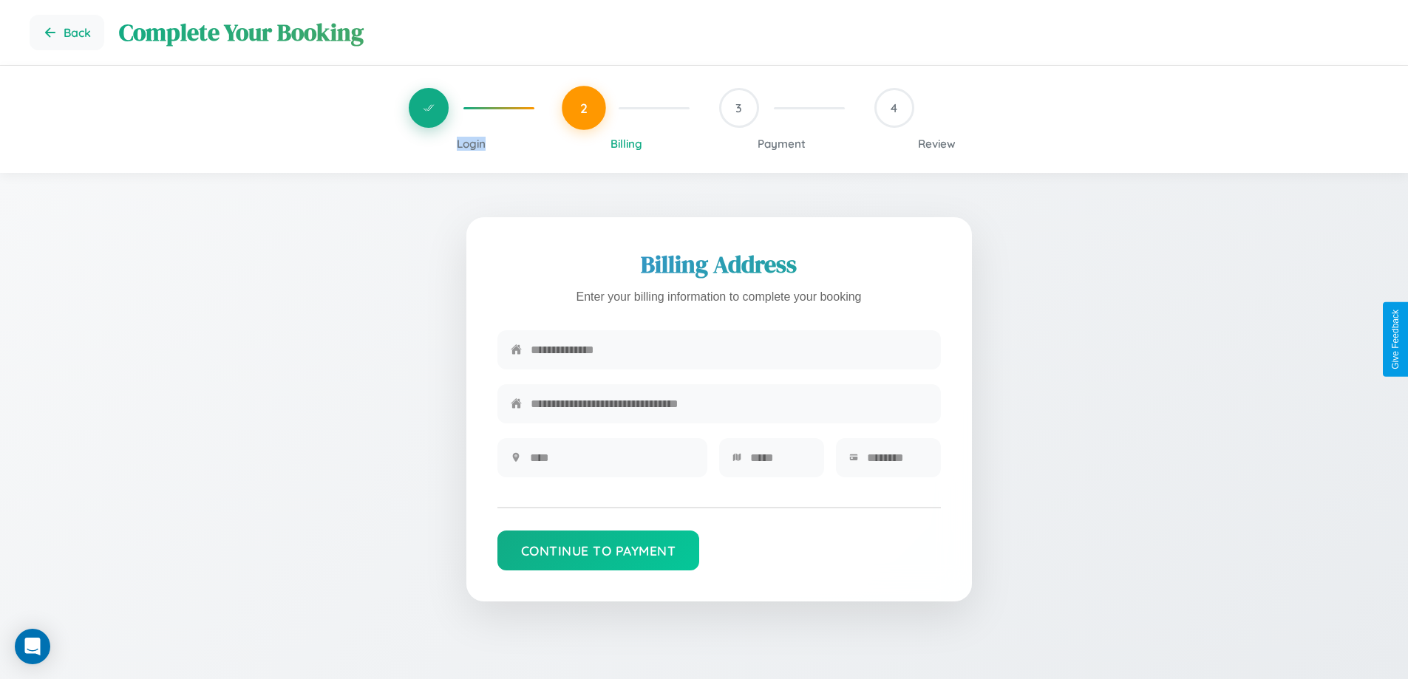
click at [471, 143] on span "Login" at bounding box center [471, 144] width 29 height 14
